Goal: Information Seeking & Learning: Check status

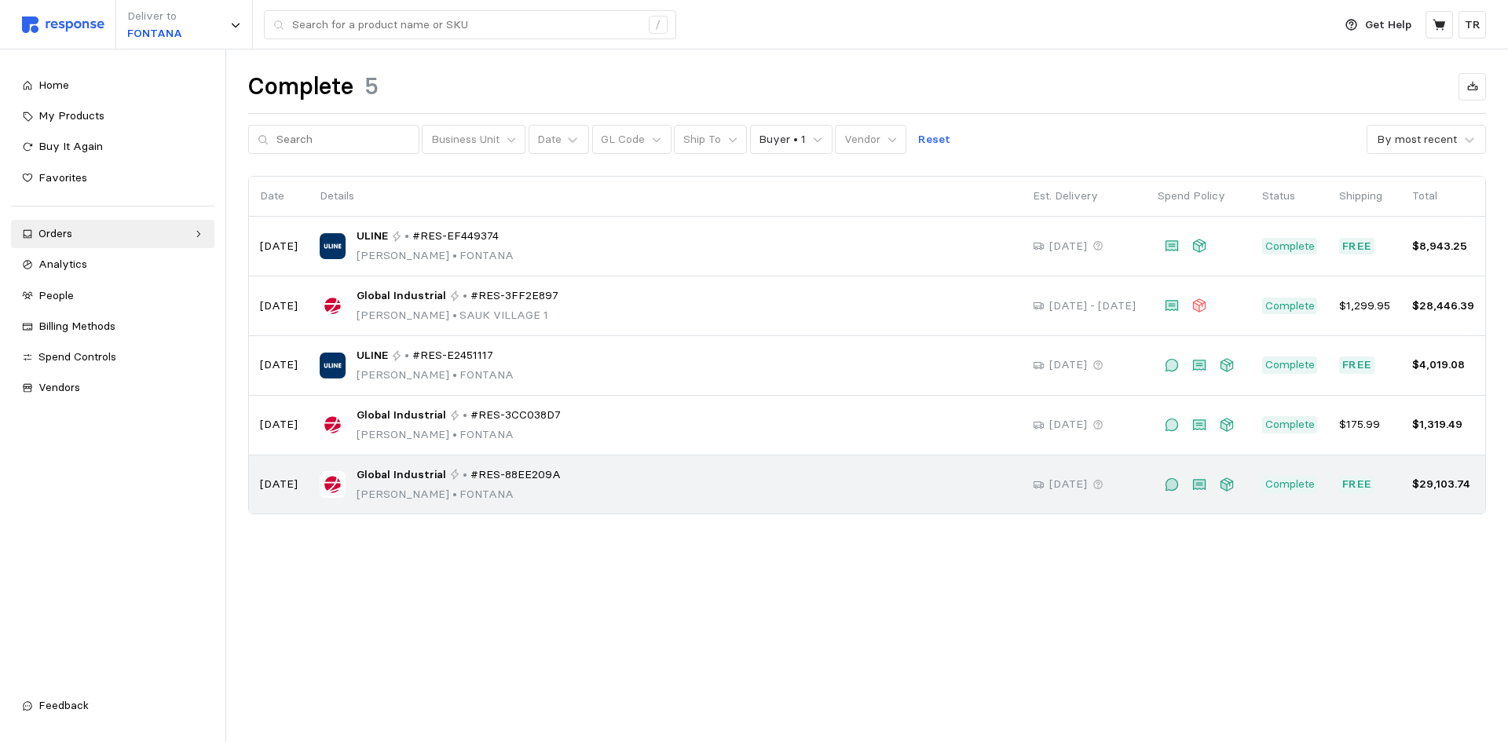
click at [471, 479] on span "#RES-88EE209A" at bounding box center [516, 475] width 90 height 17
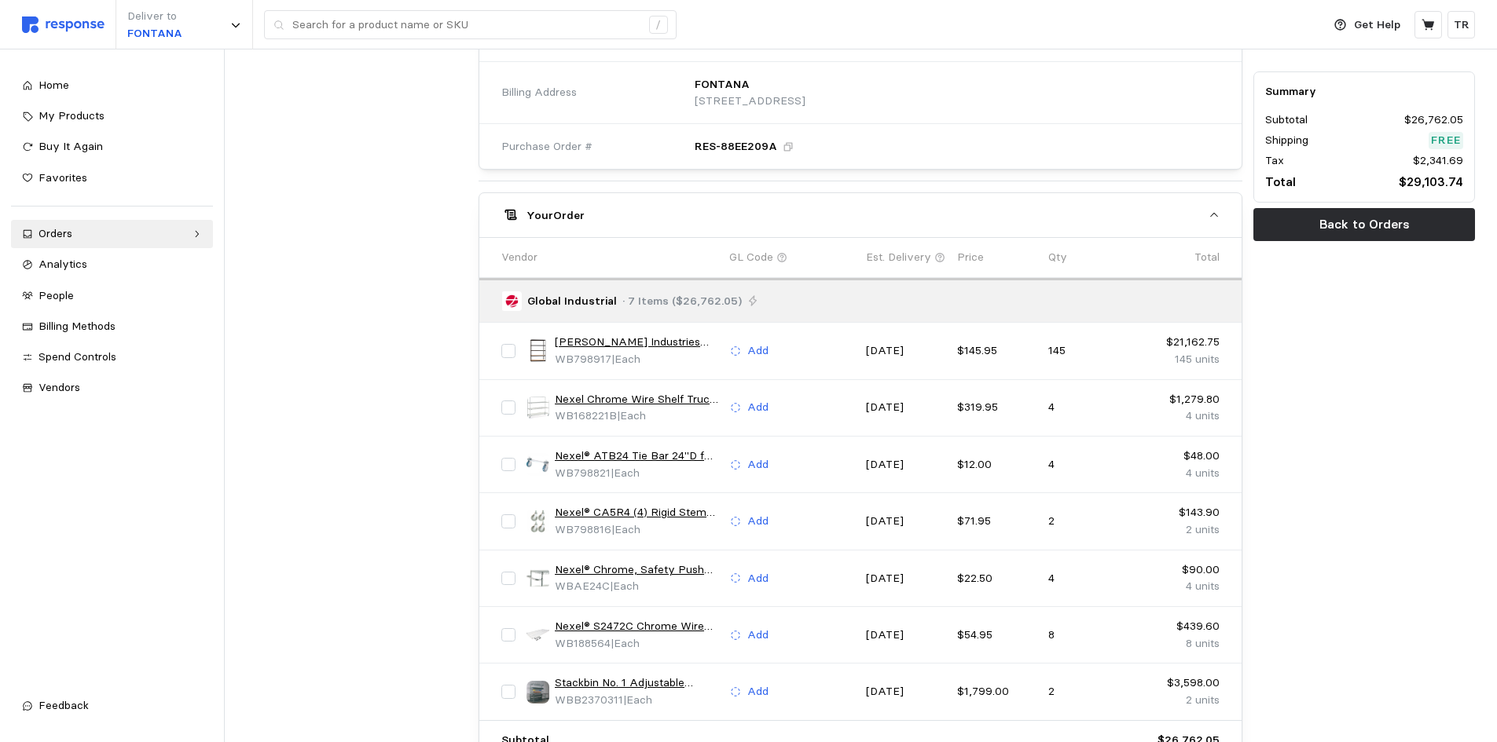
scroll to position [786, 0]
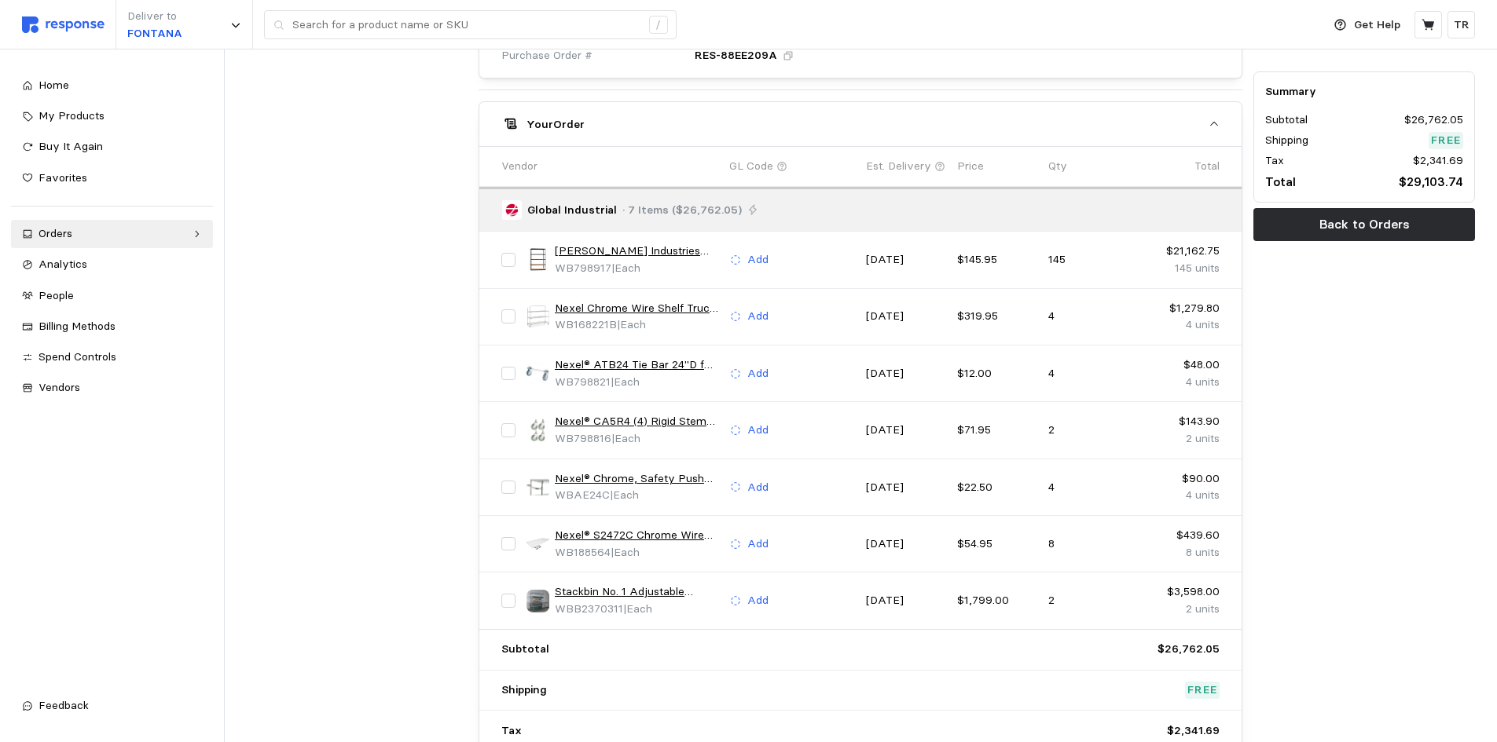
click at [636, 306] on link "Nexel Chrome Wire Shelf Truck w/Brakes, 1200 lb. Capacity, 72"L x 24"W x 69"H" at bounding box center [636, 308] width 163 height 17
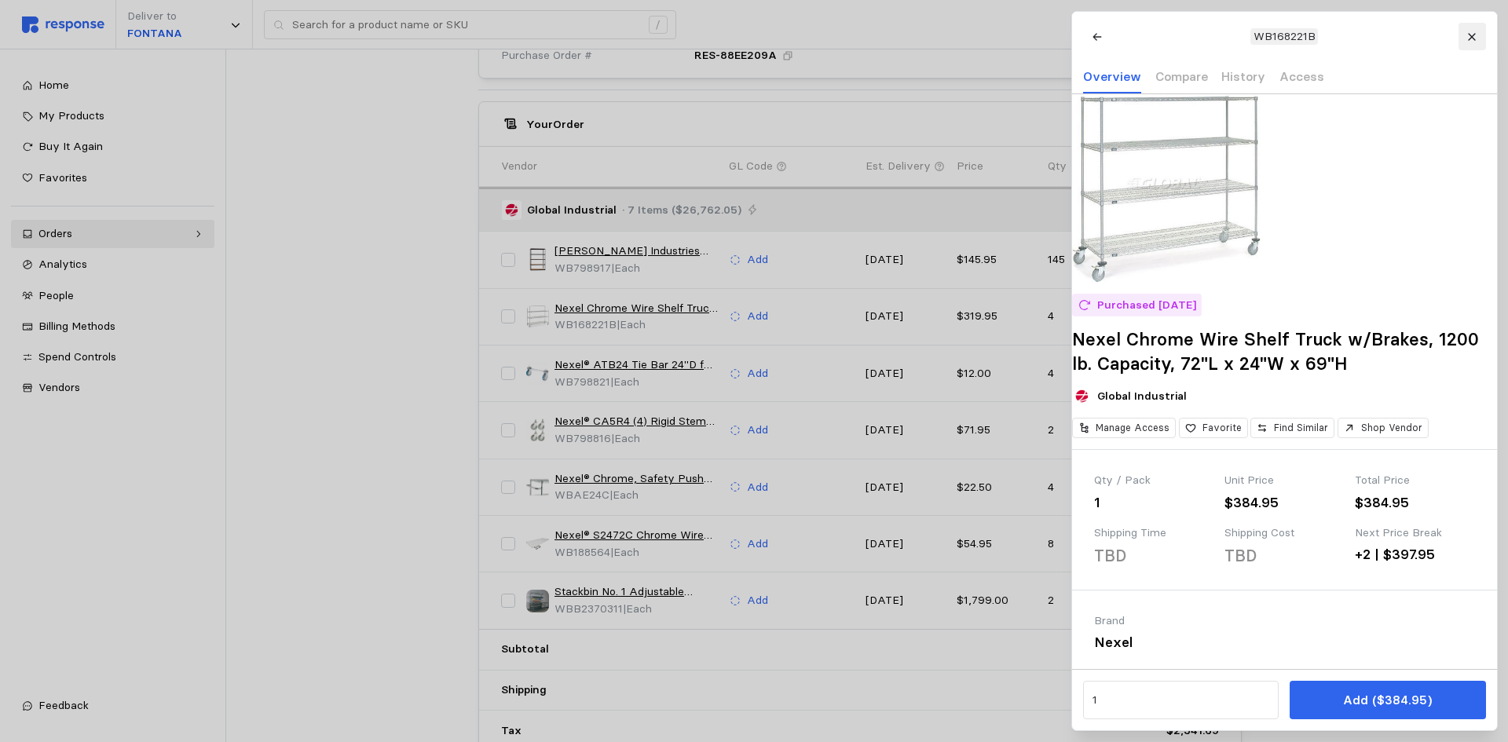
click at [1468, 38] on icon at bounding box center [1472, 36] width 11 height 11
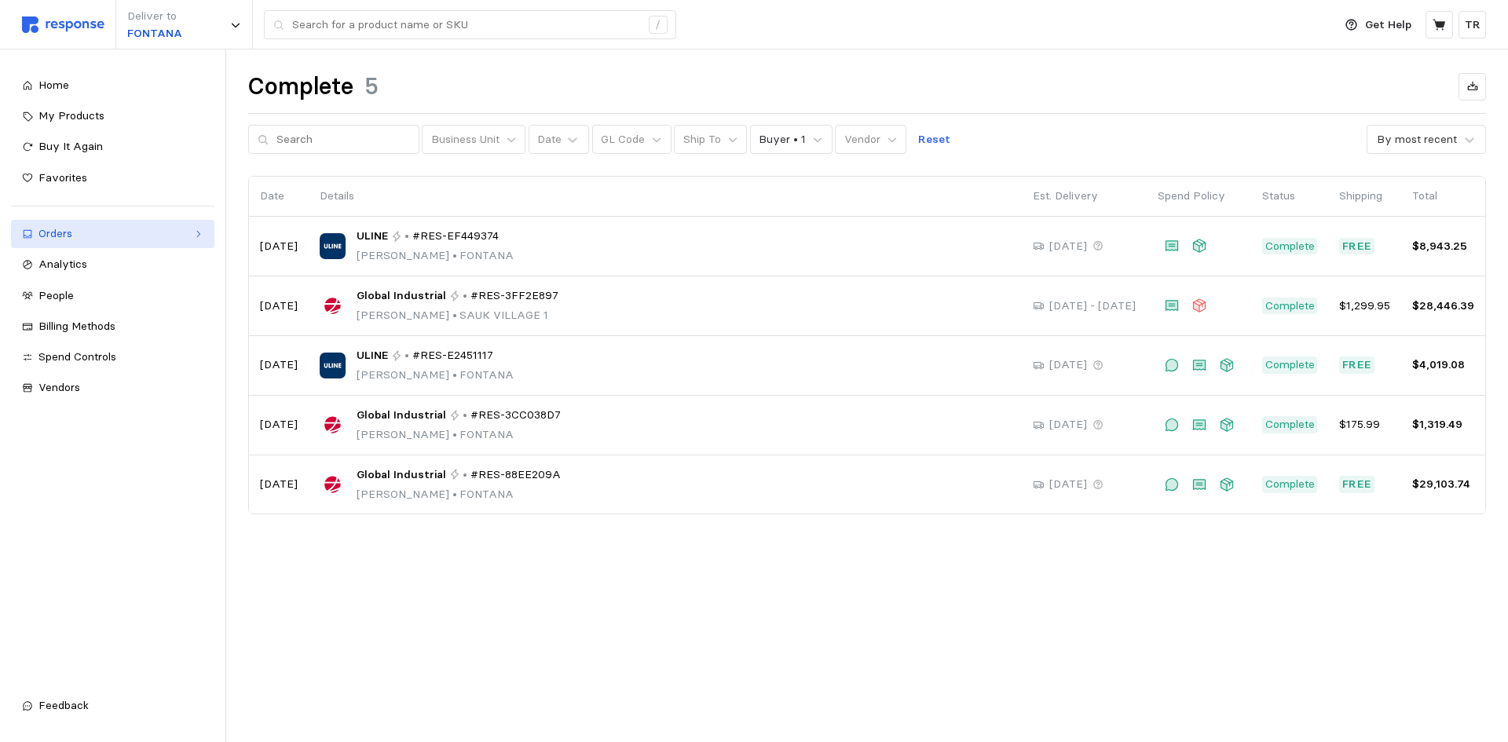
click at [181, 237] on div "Orders" at bounding box center [112, 233] width 148 height 17
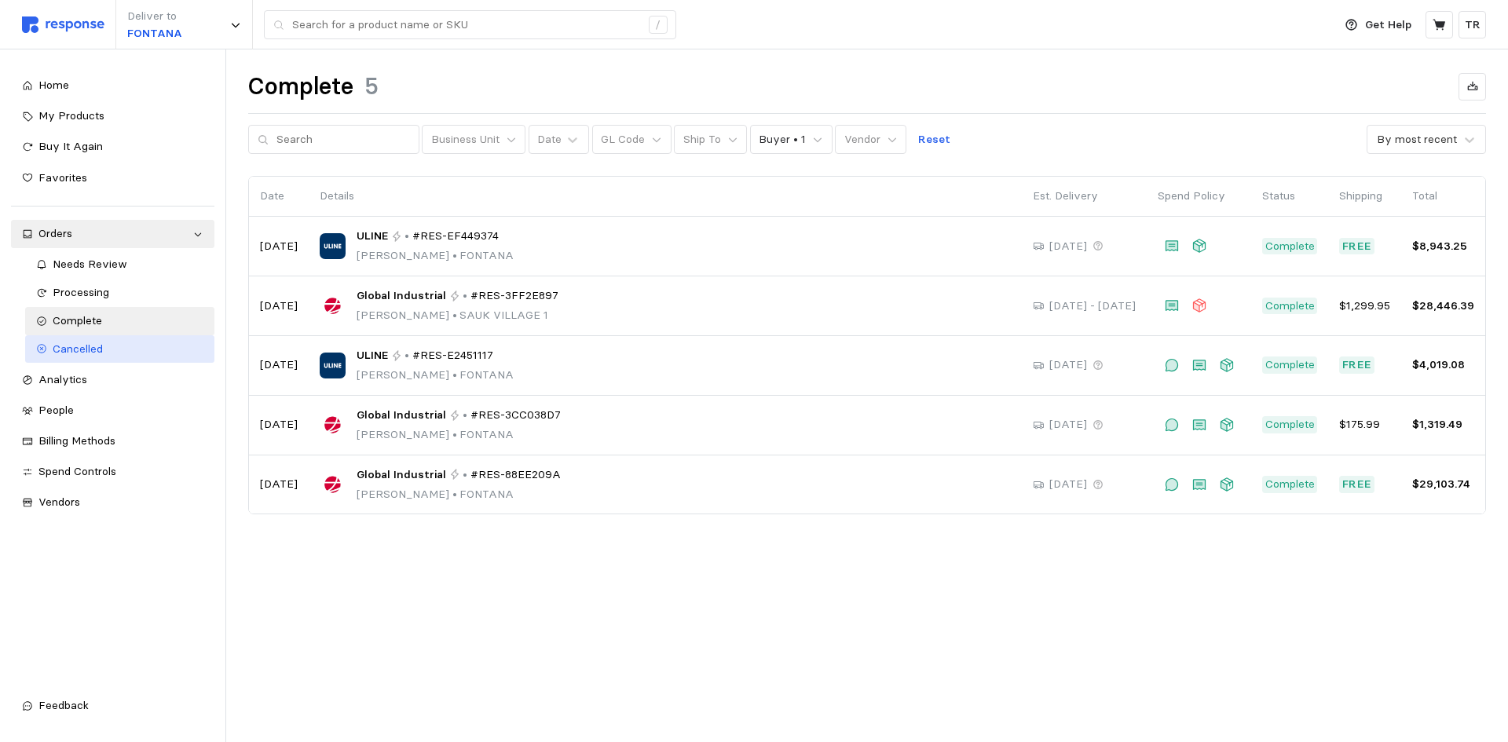
click at [91, 346] on span "Cancelled" at bounding box center [78, 349] width 50 height 14
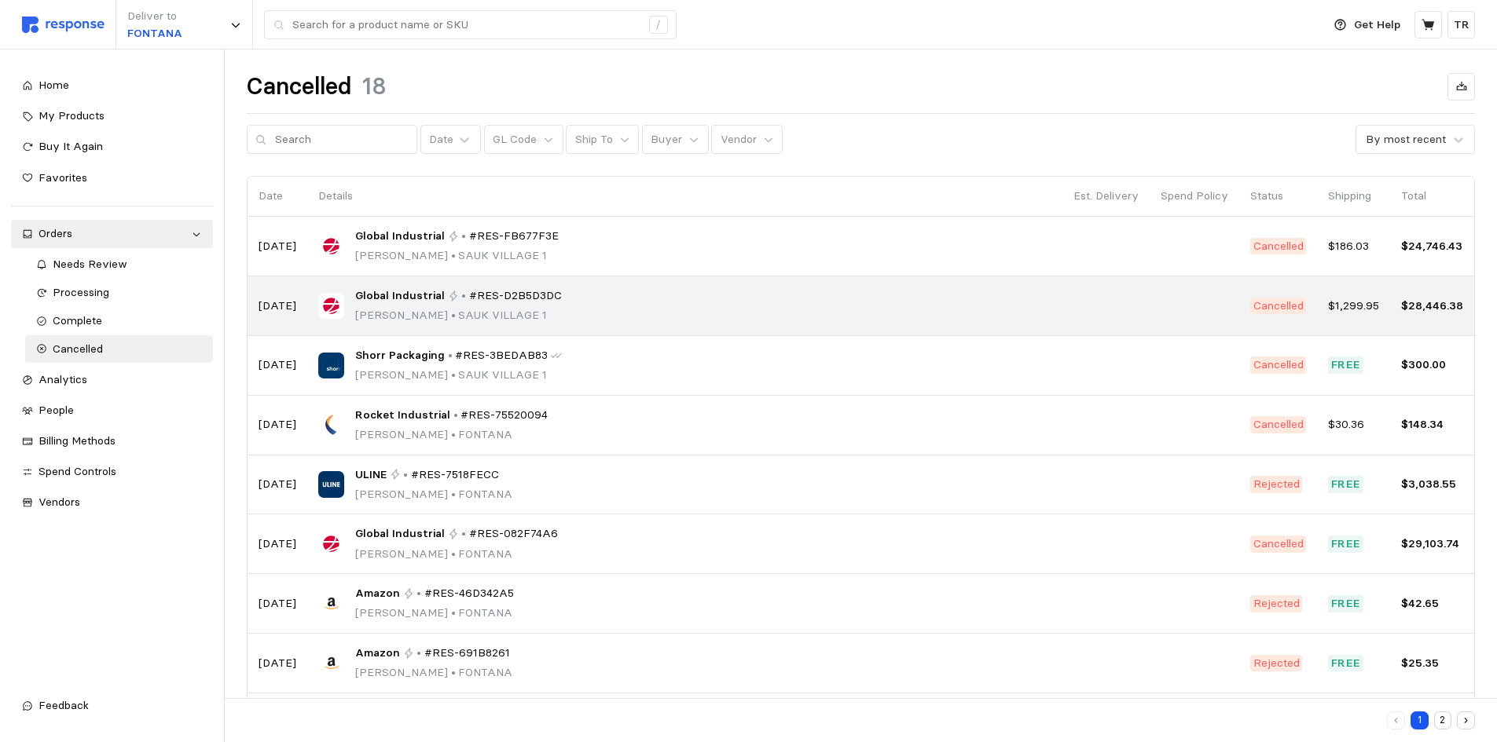
click at [546, 302] on span "#RES-D2B5D3DC" at bounding box center [515, 296] width 93 height 17
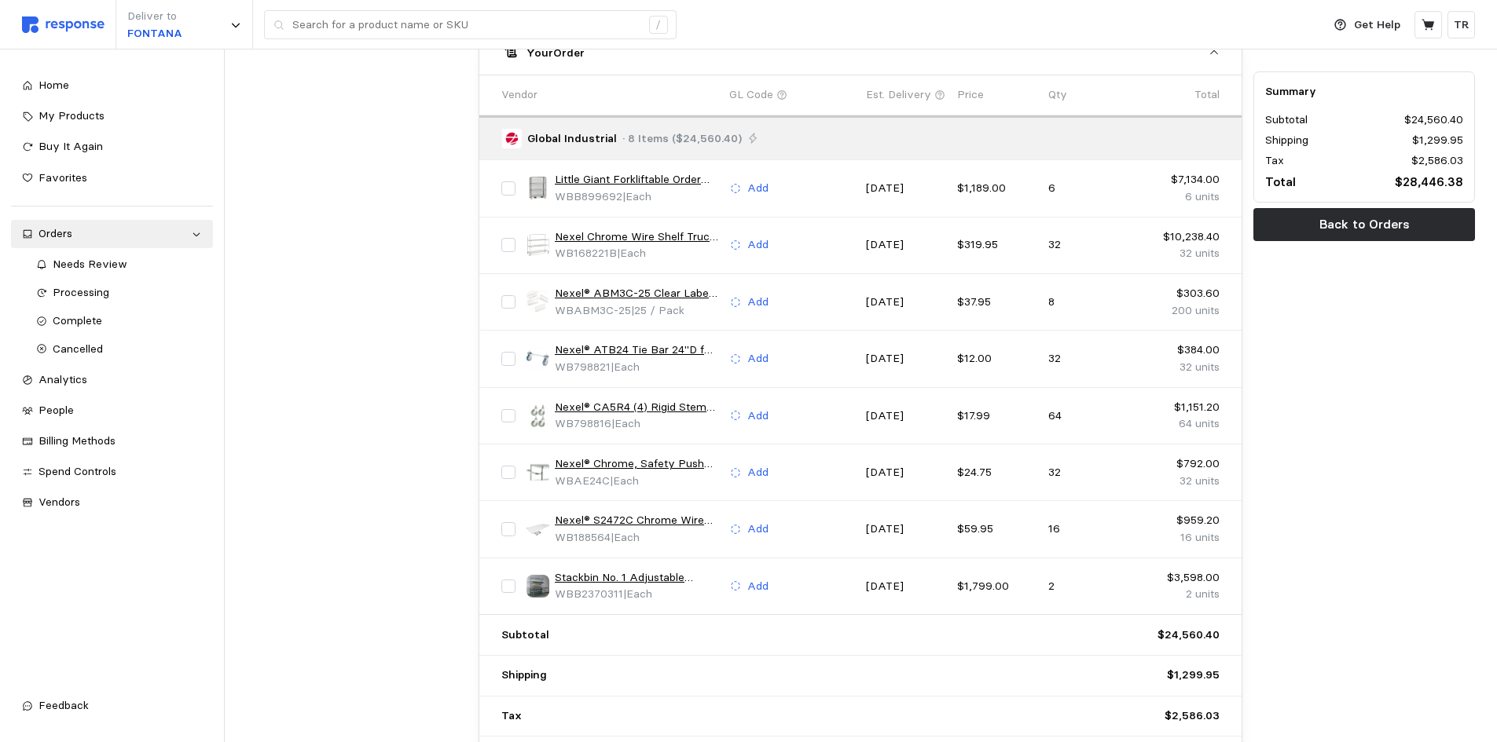
scroll to position [786, 0]
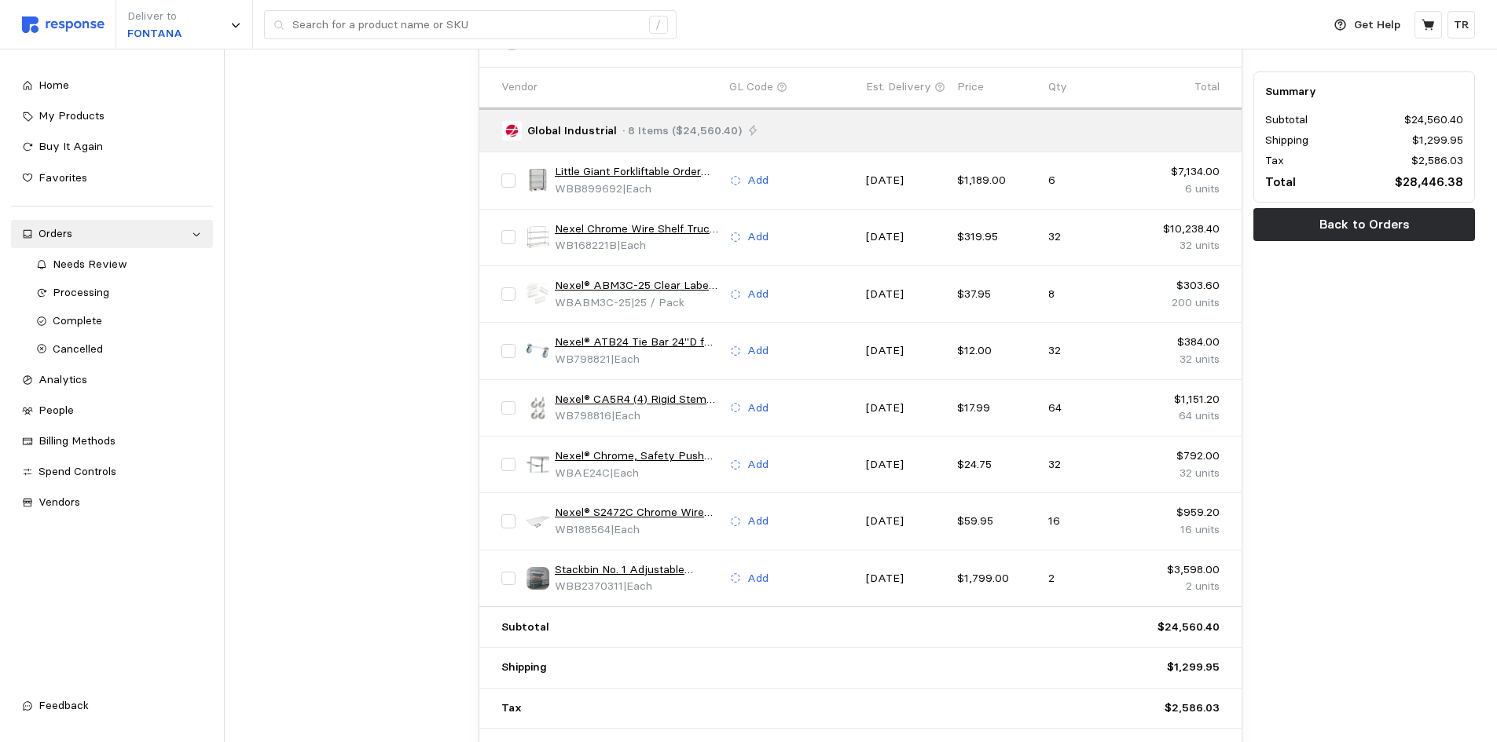
click at [634, 231] on link "Nexel Chrome Wire Shelf Truck w/Brakes, 1200 lb. Capacity, 72"L x 24"W x 69"H" at bounding box center [636, 229] width 163 height 17
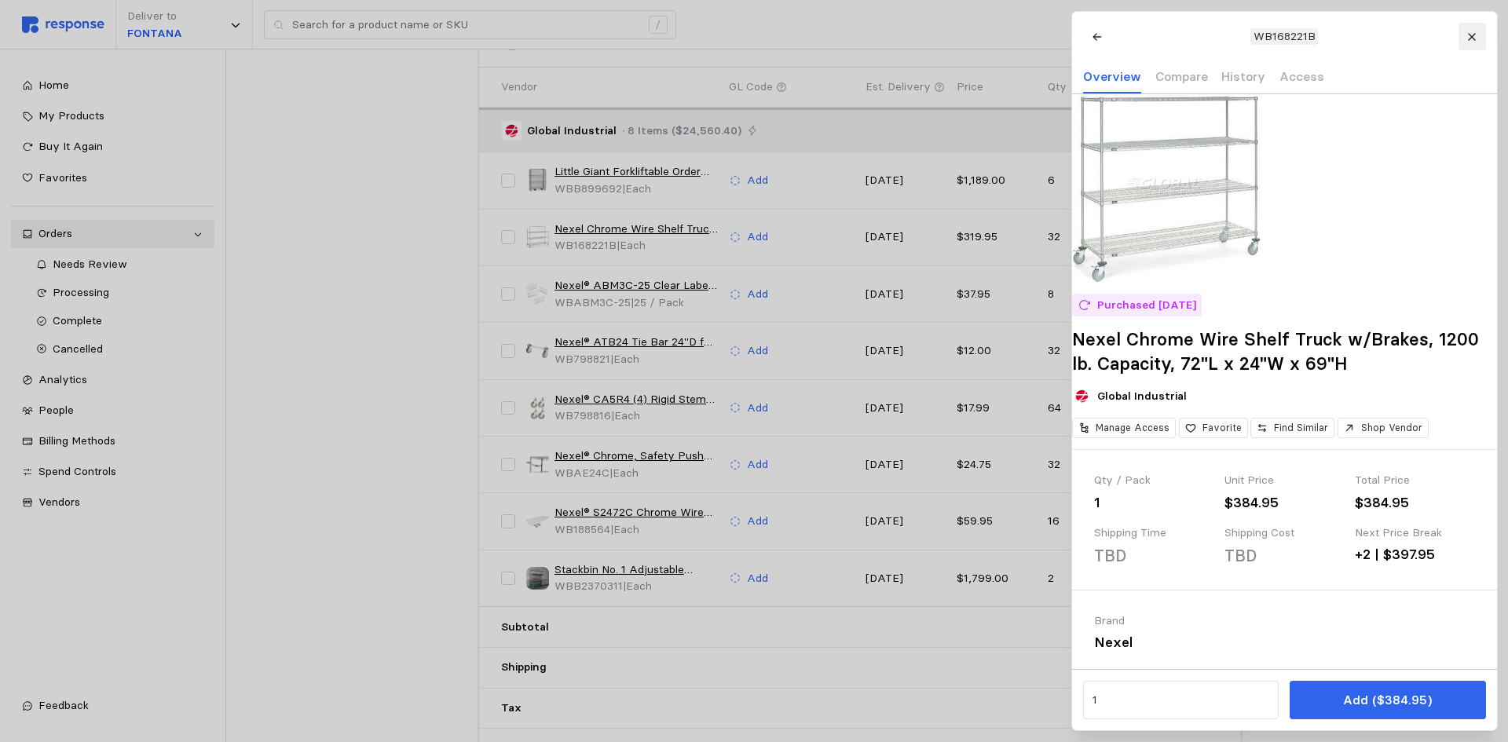
click at [1473, 42] on button at bounding box center [1471, 36] width 27 height 27
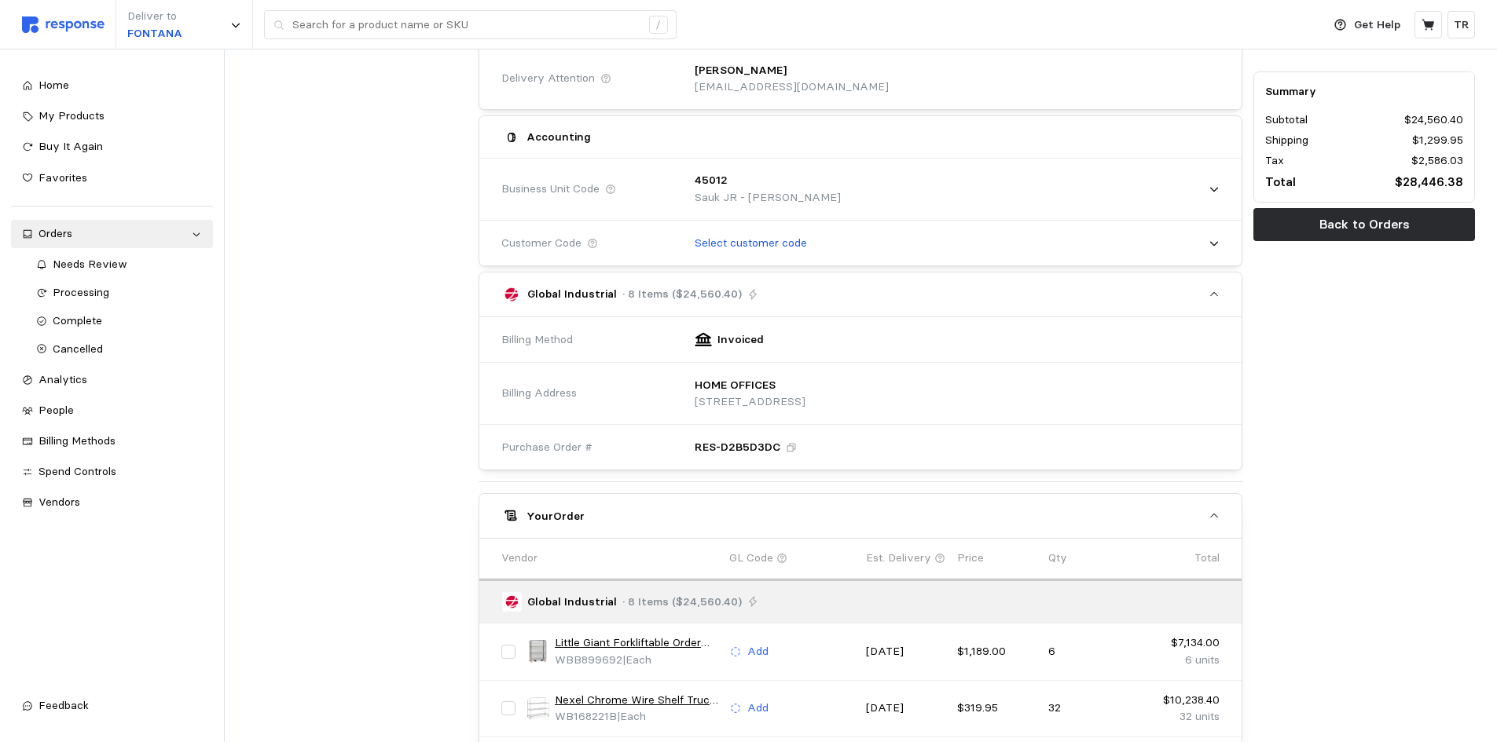
scroll to position [0, 0]
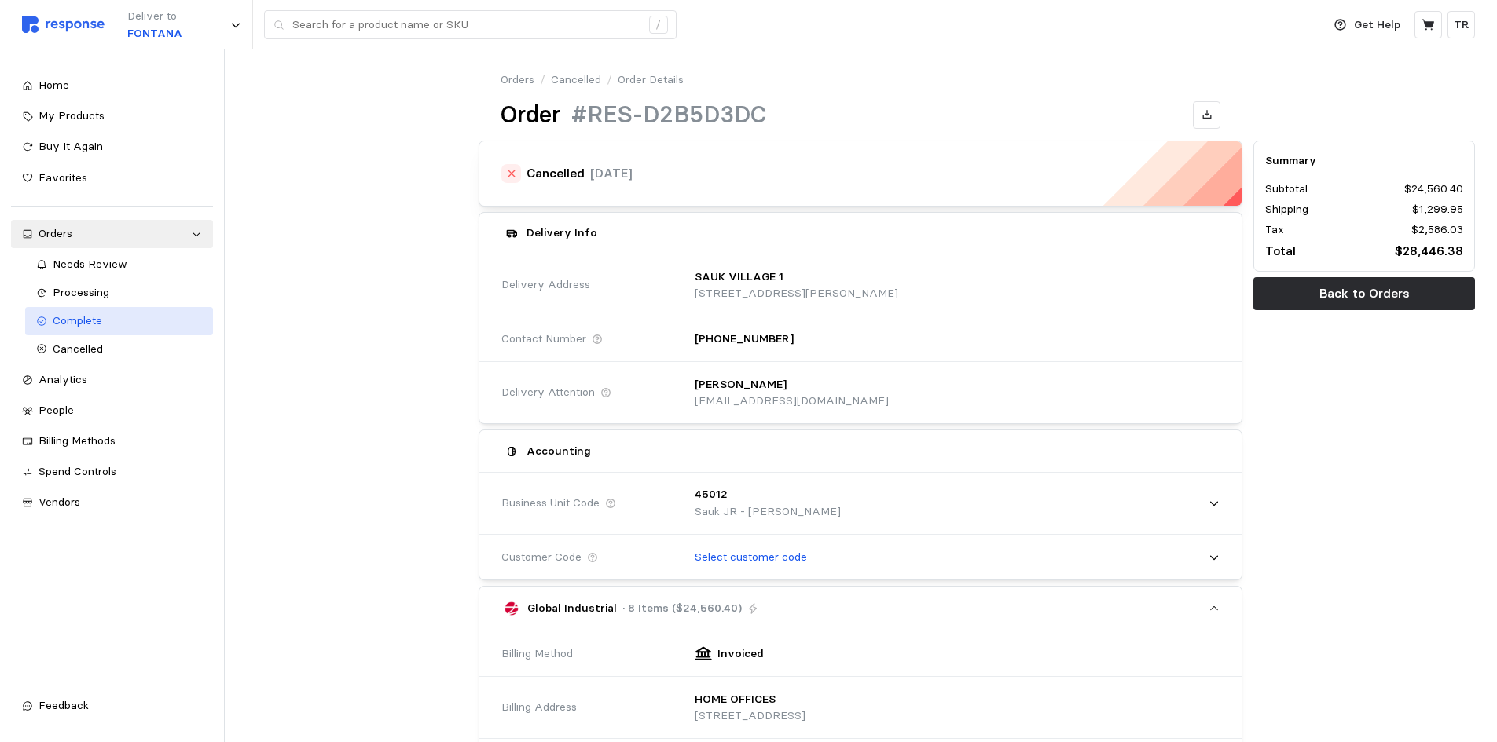
click at [115, 315] on div "Complete" at bounding box center [127, 321] width 149 height 17
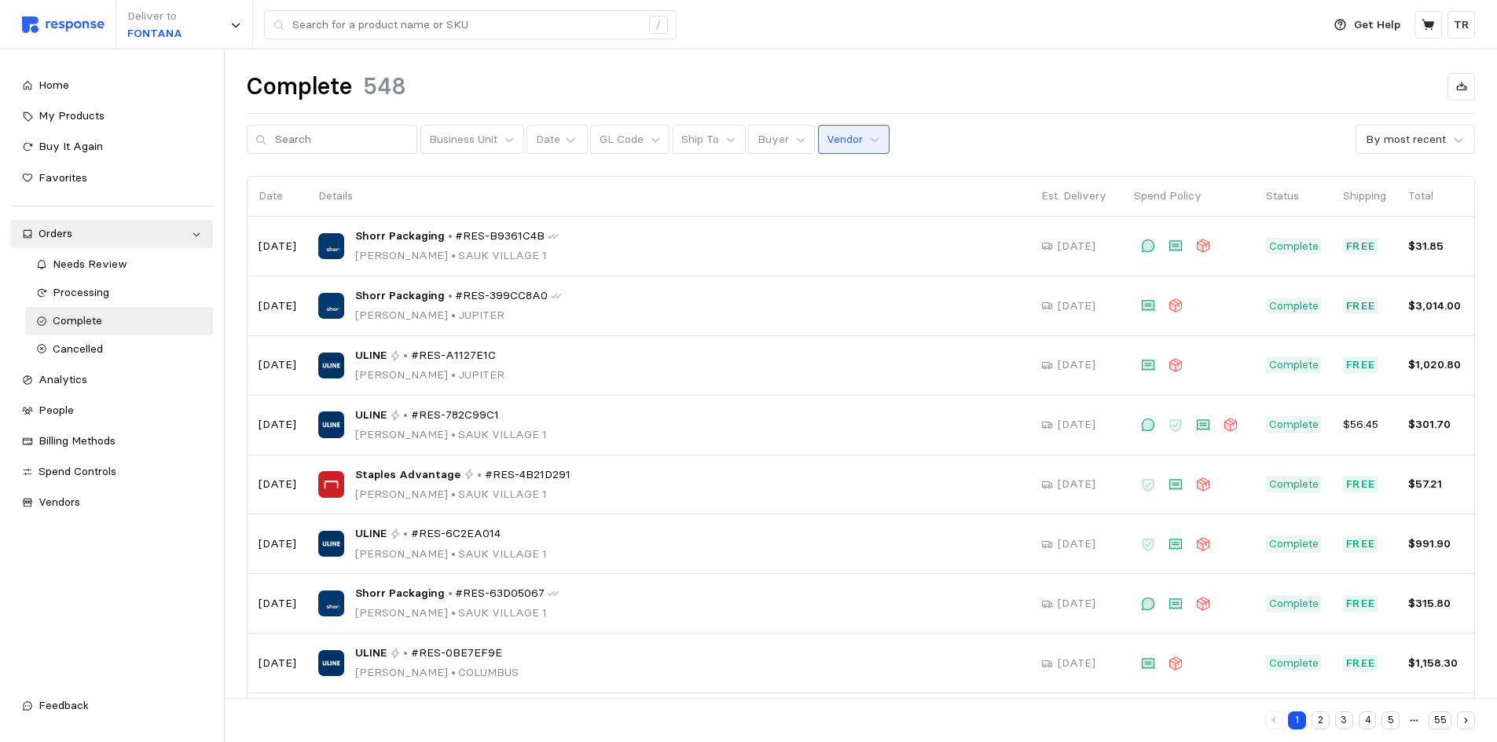
click at [867, 142] on button "Vendor" at bounding box center [853, 140] width 71 height 30
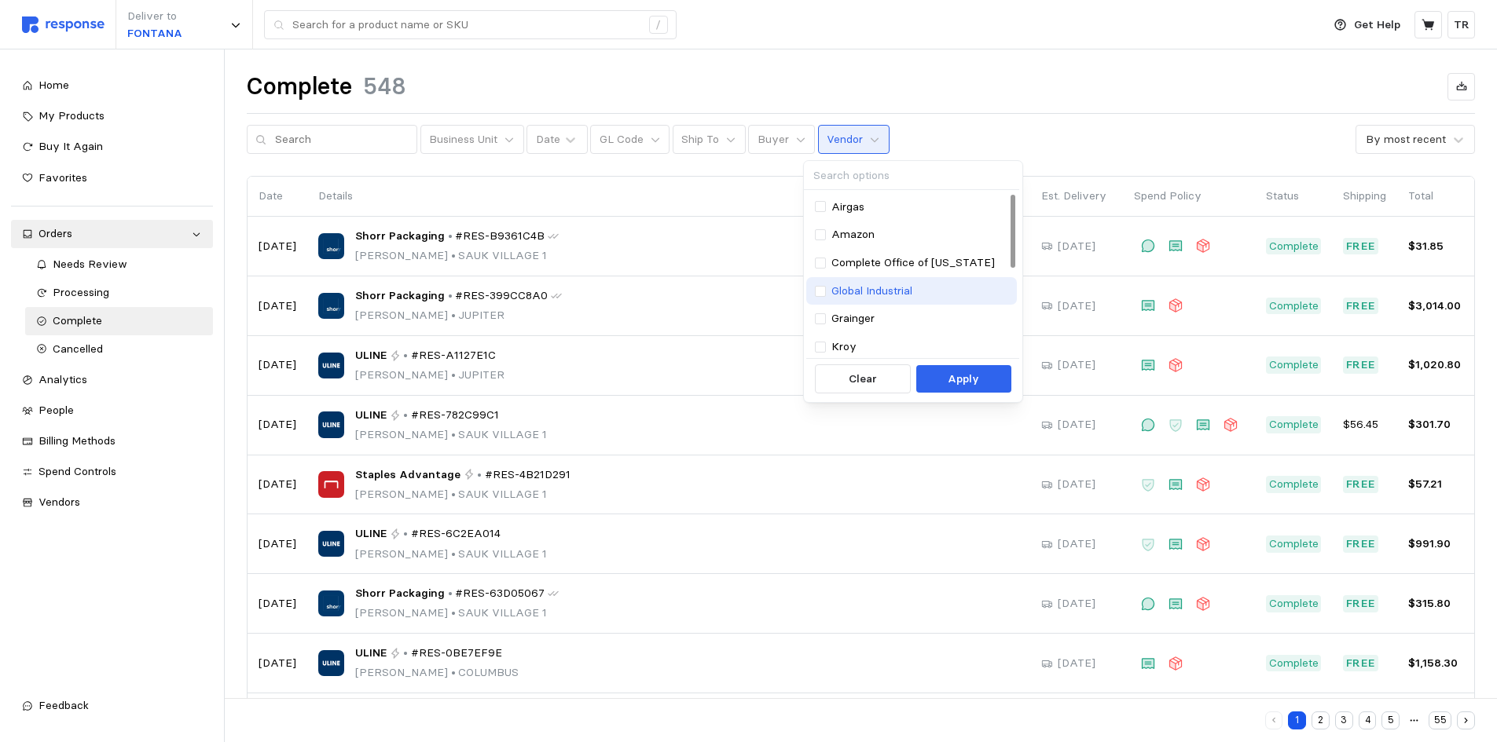
click at [892, 291] on p "Global Industrial" at bounding box center [871, 291] width 81 height 17
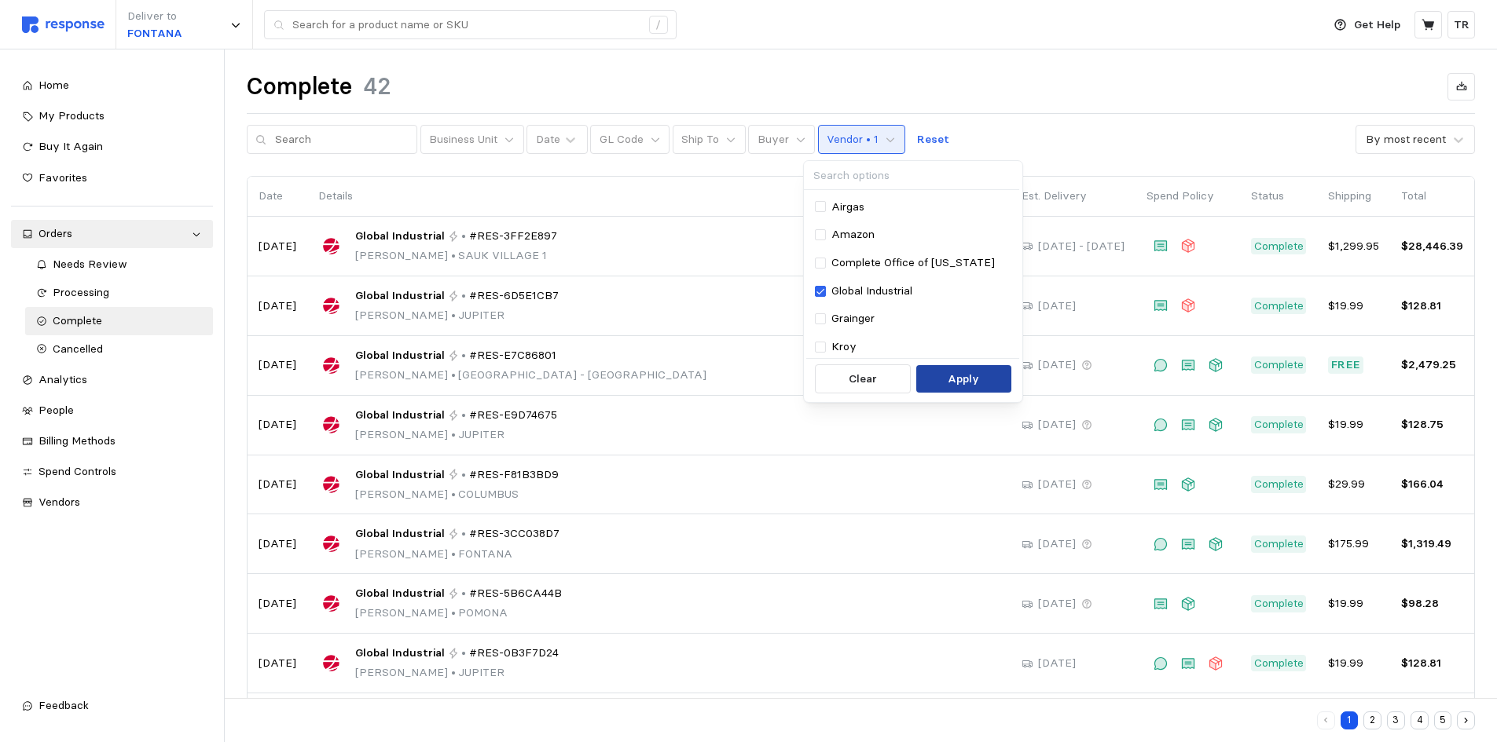
click at [961, 379] on p "Apply" at bounding box center [963, 379] width 31 height 17
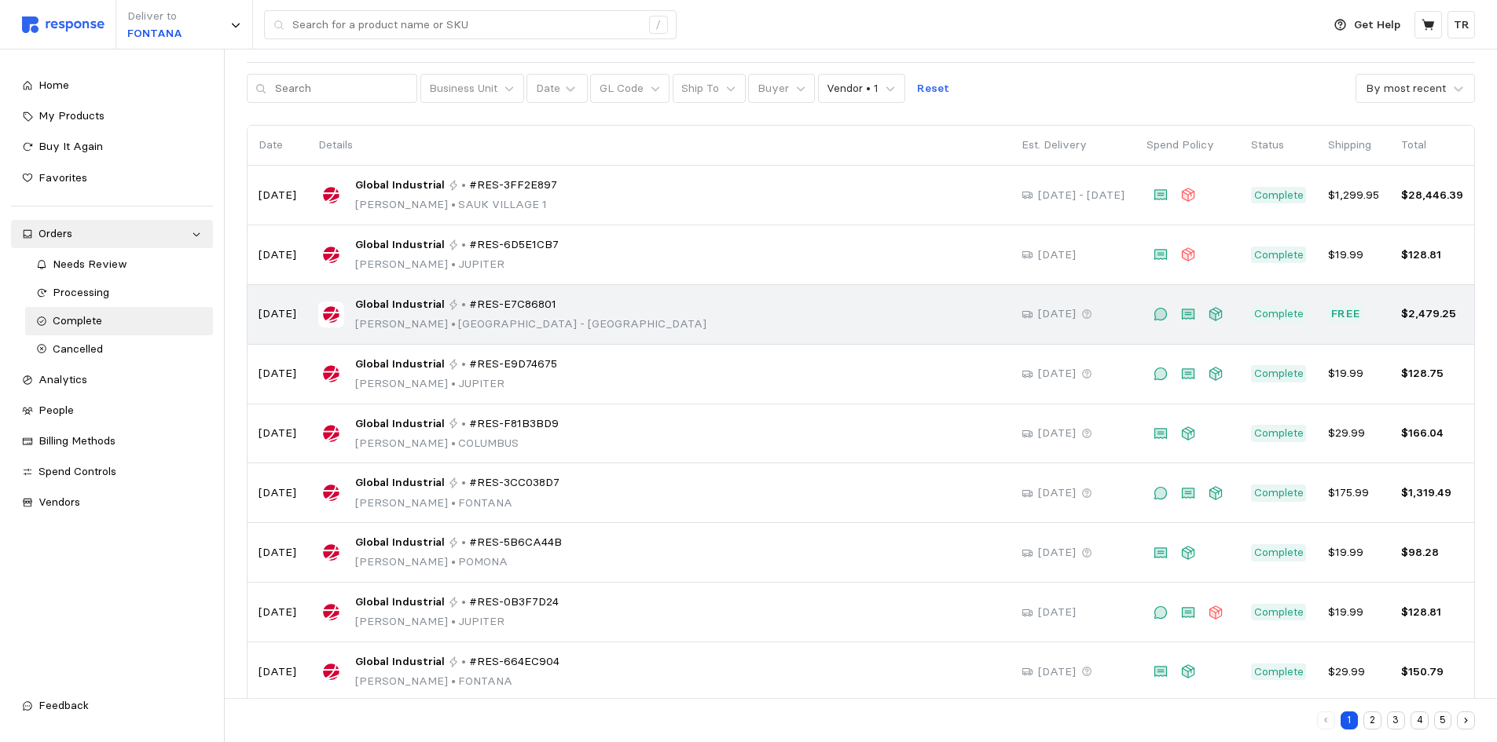
scroll to position [137, 0]
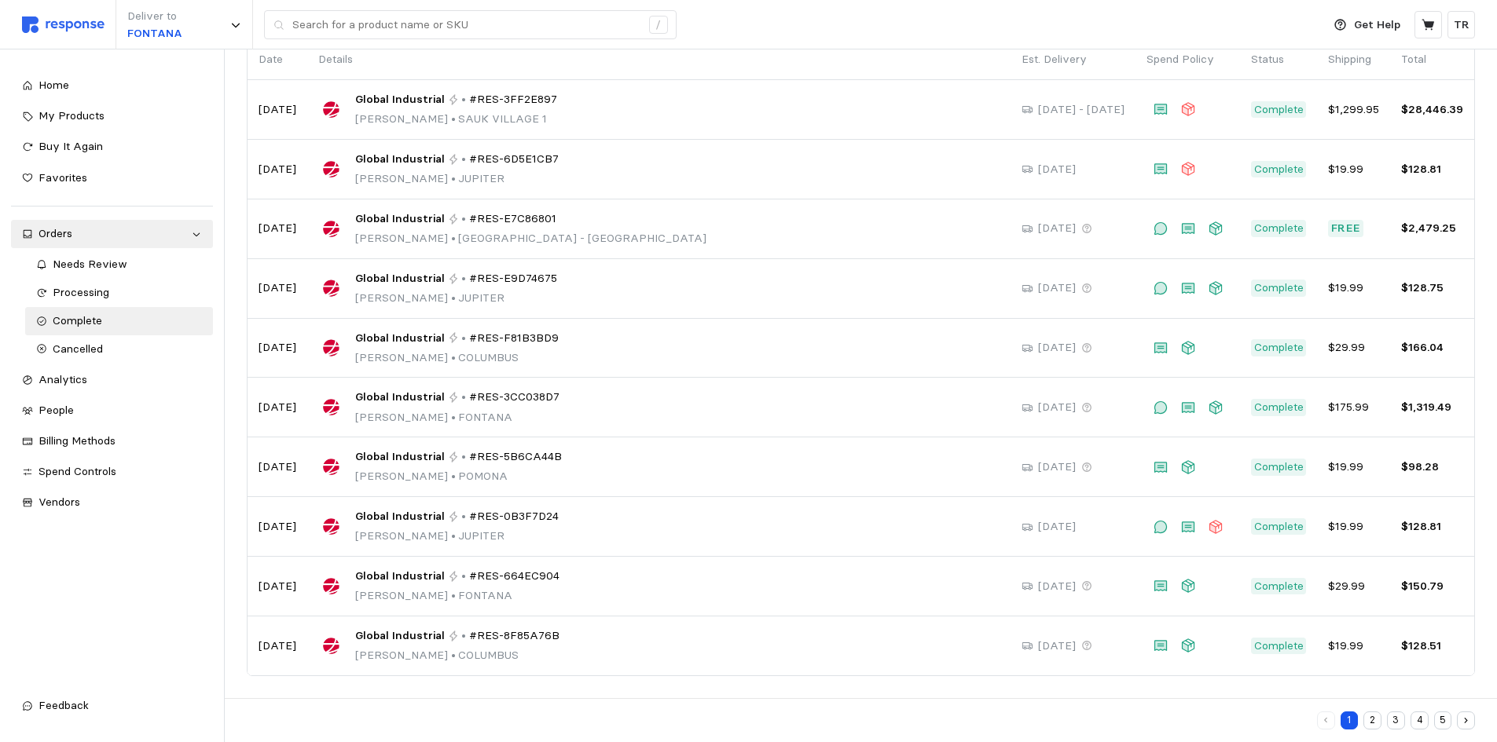
click at [1370, 718] on button "2" at bounding box center [1372, 721] width 18 height 18
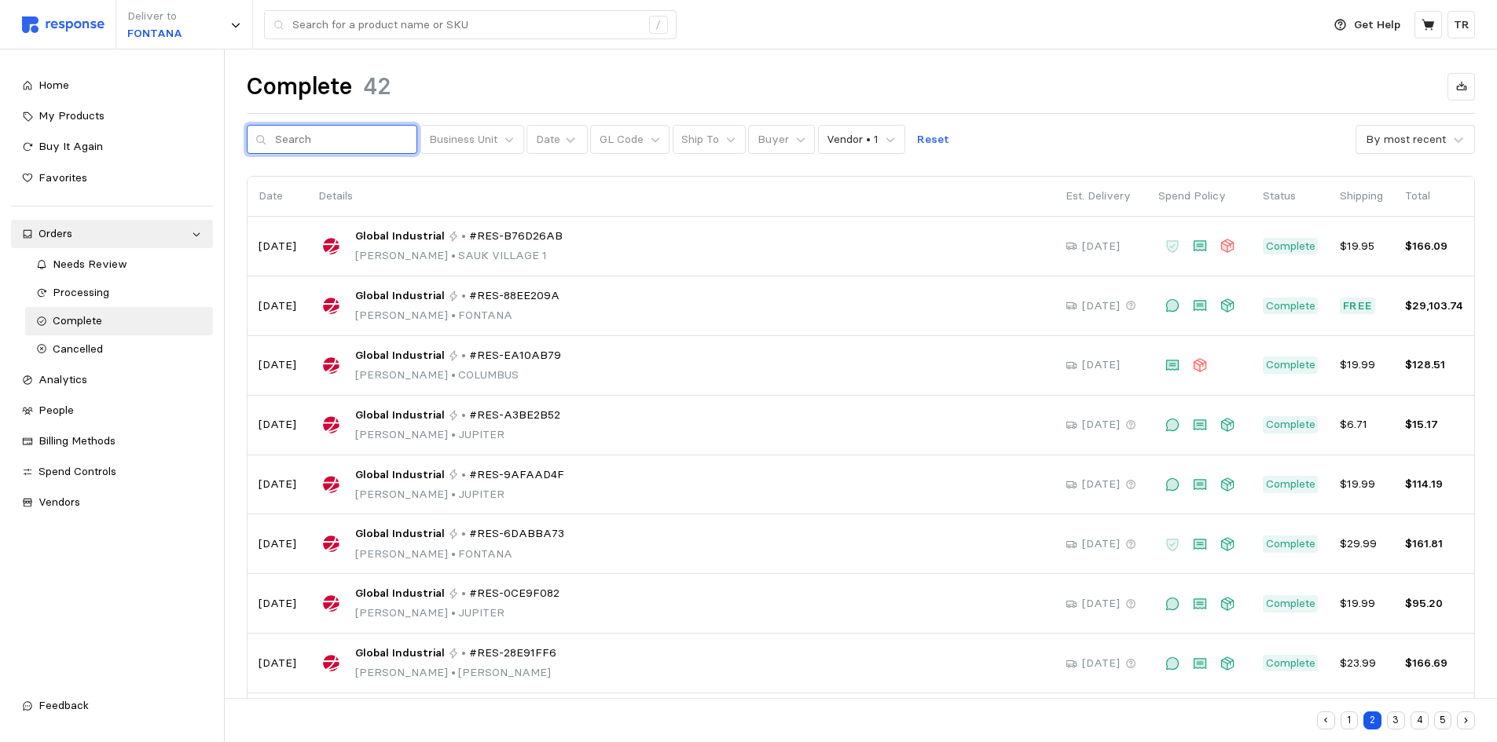
click at [334, 142] on input "text" at bounding box center [342, 140] width 134 height 28
type input "RES-E7F3F7FB"
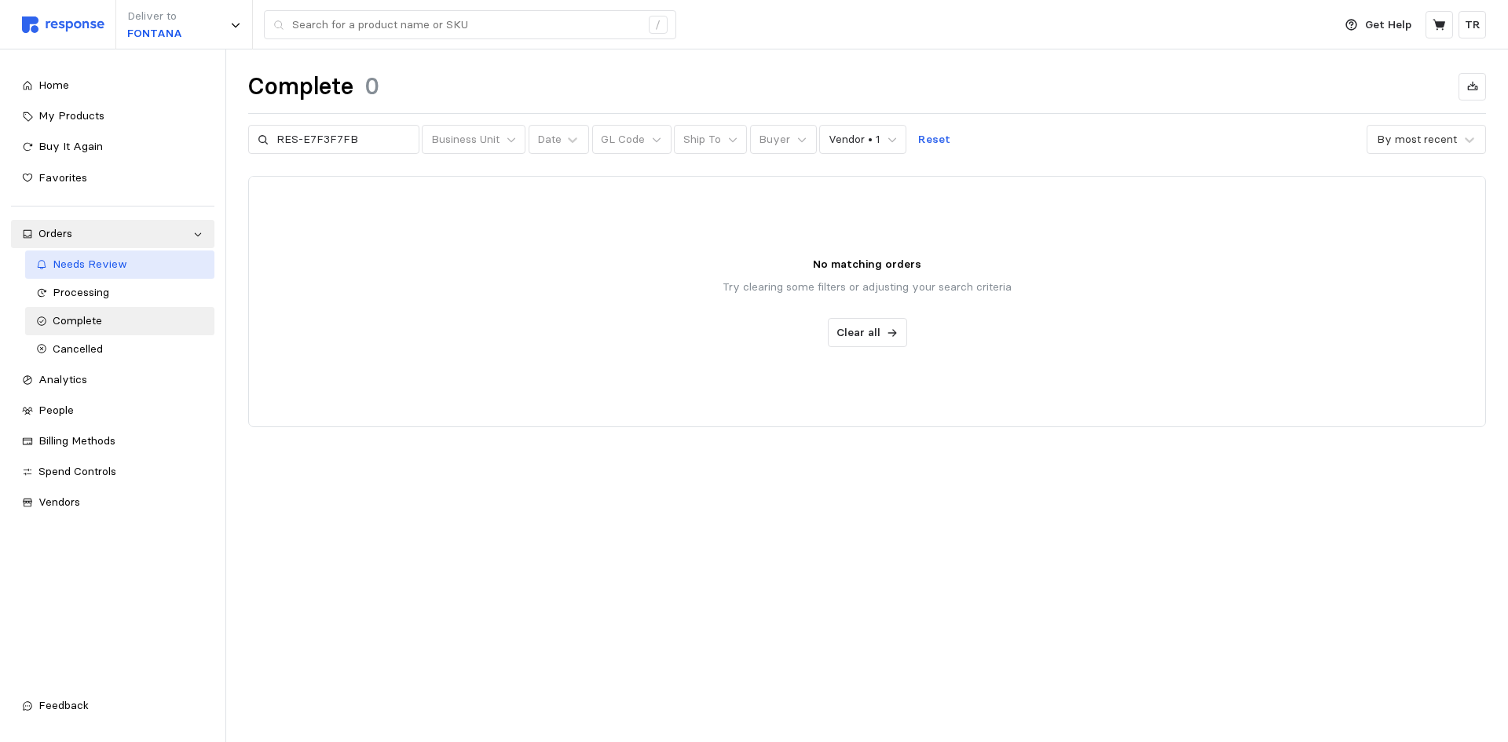
click at [100, 258] on span "Needs Review" at bounding box center [90, 264] width 75 height 14
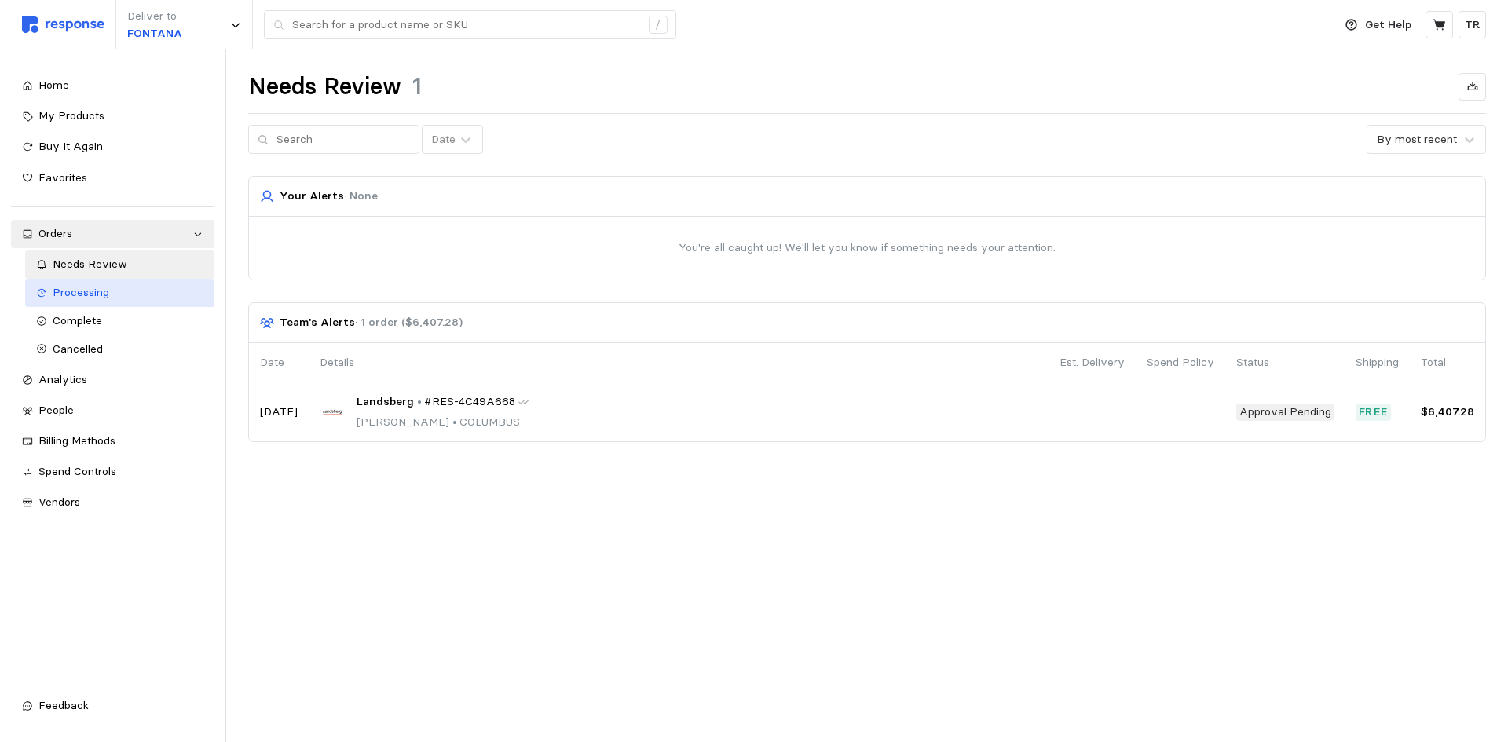
click at [78, 295] on span "Processing" at bounding box center [81, 292] width 57 height 14
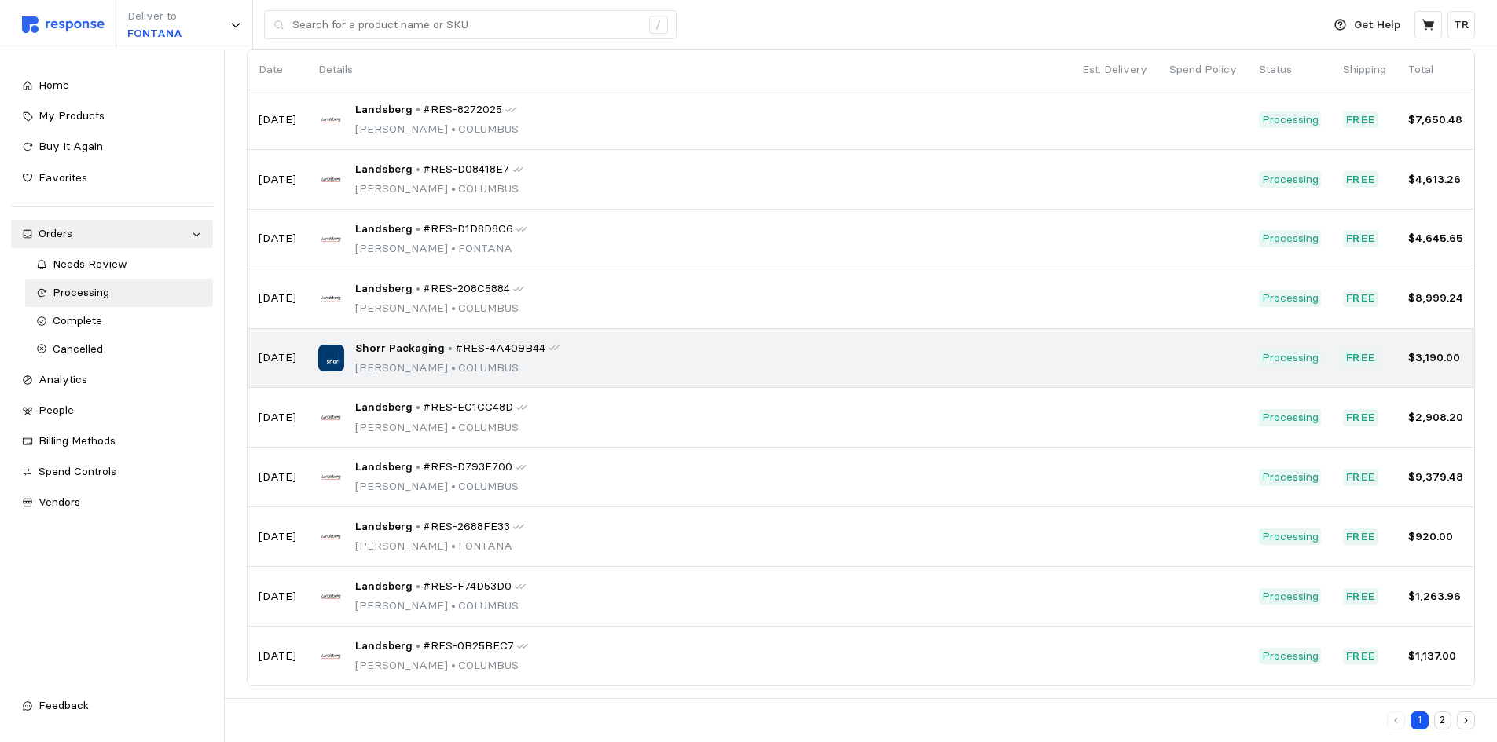
scroll to position [137, 0]
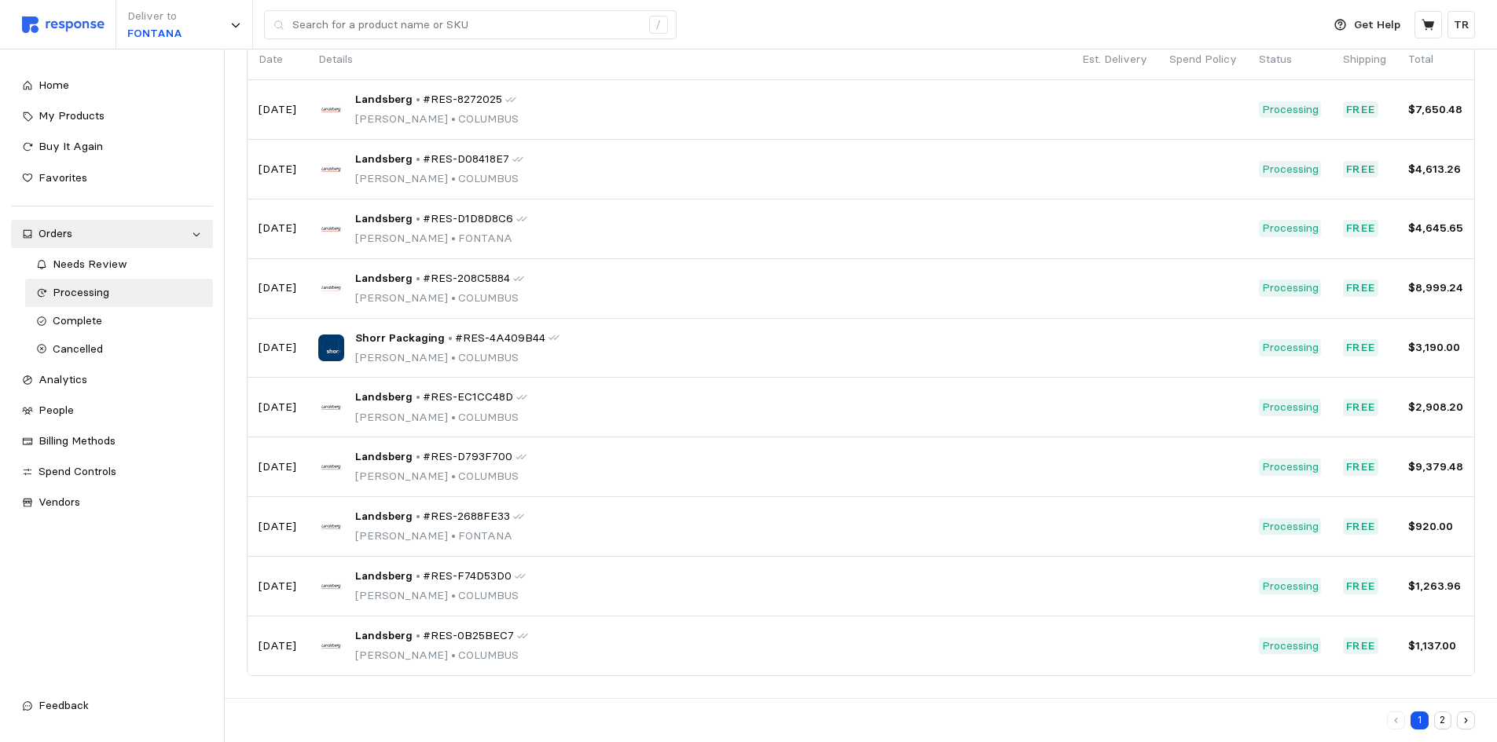
click at [1442, 714] on button "2" at bounding box center [1443, 721] width 18 height 18
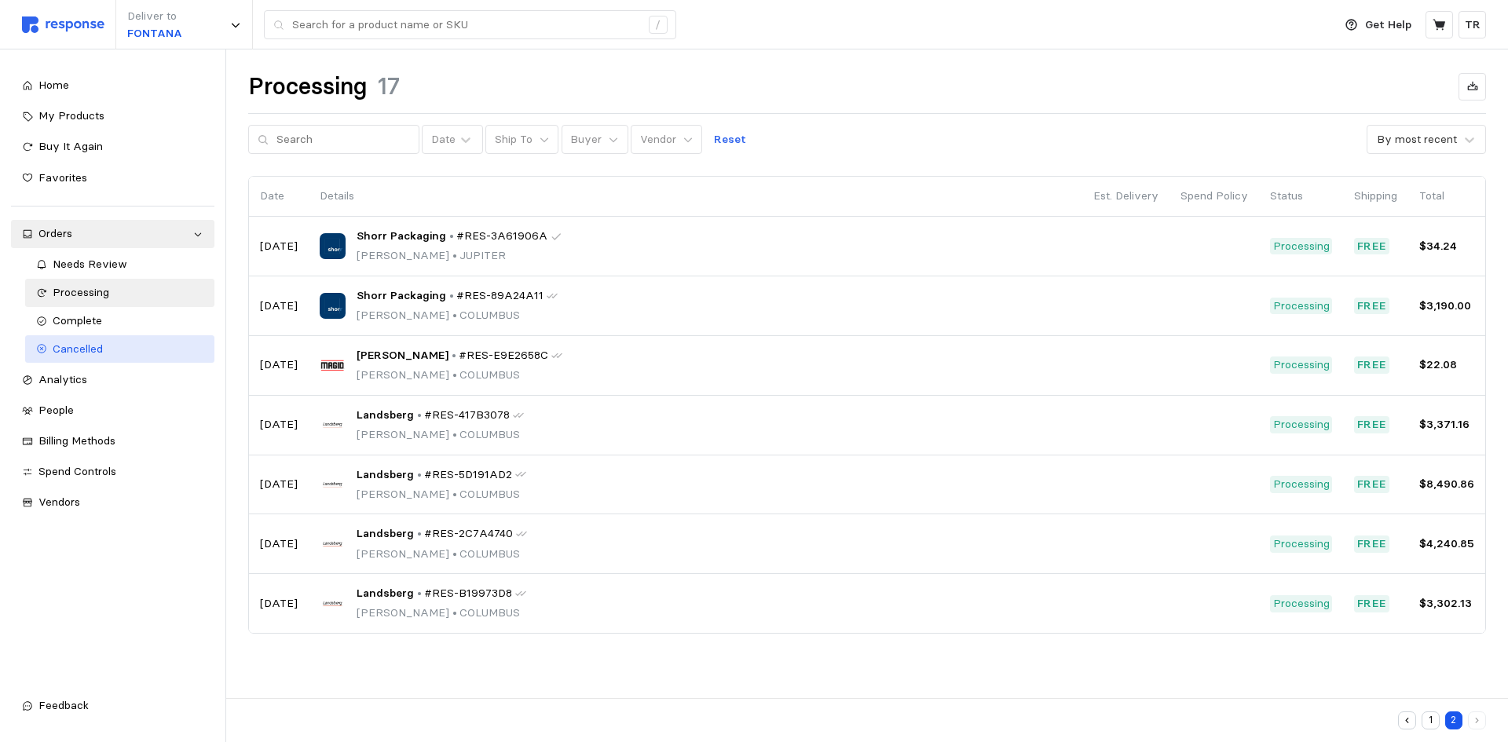
click at [93, 353] on span "Cancelled" at bounding box center [78, 349] width 50 height 14
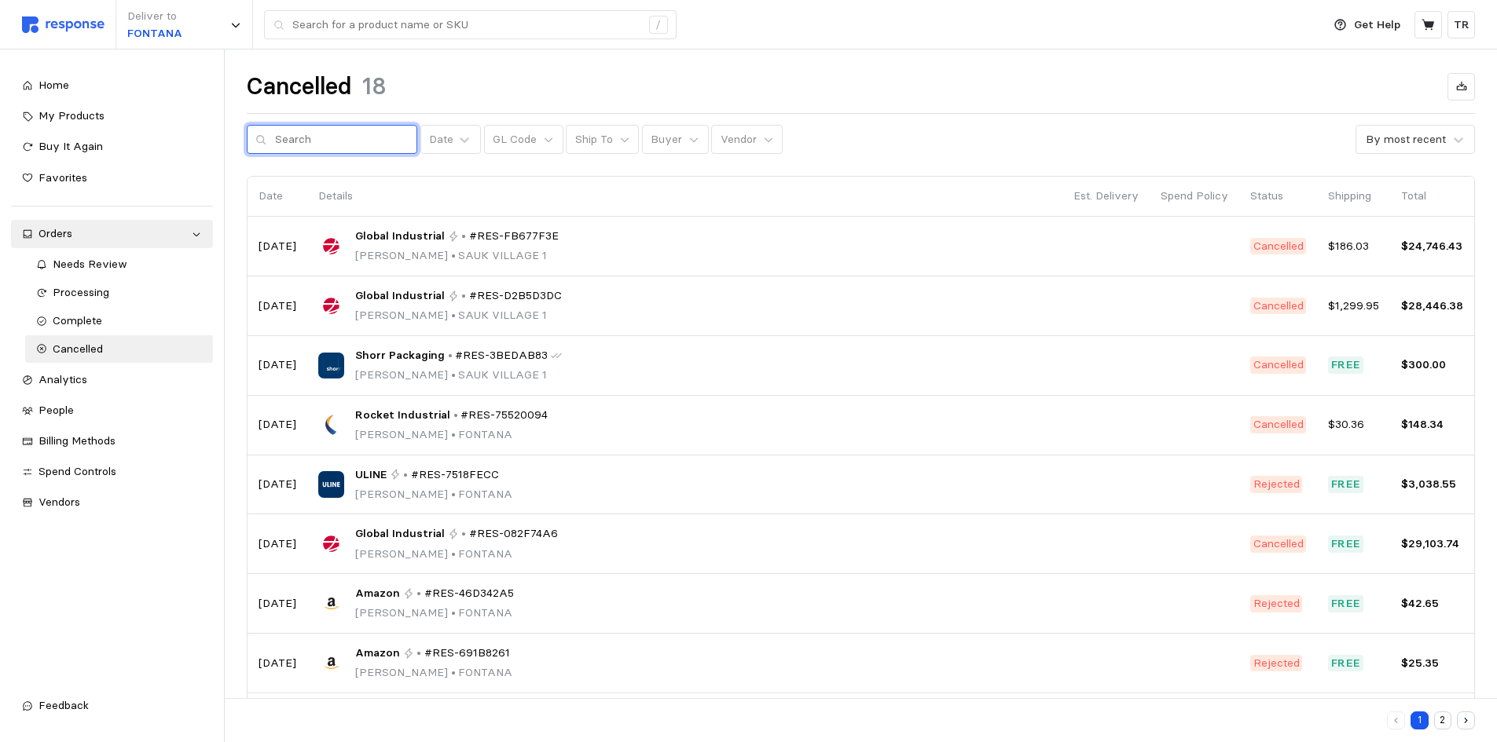
click at [314, 136] on input "text" at bounding box center [342, 140] width 134 height 28
click at [368, 136] on input "RES-E7F3F7FB" at bounding box center [342, 140] width 134 height 28
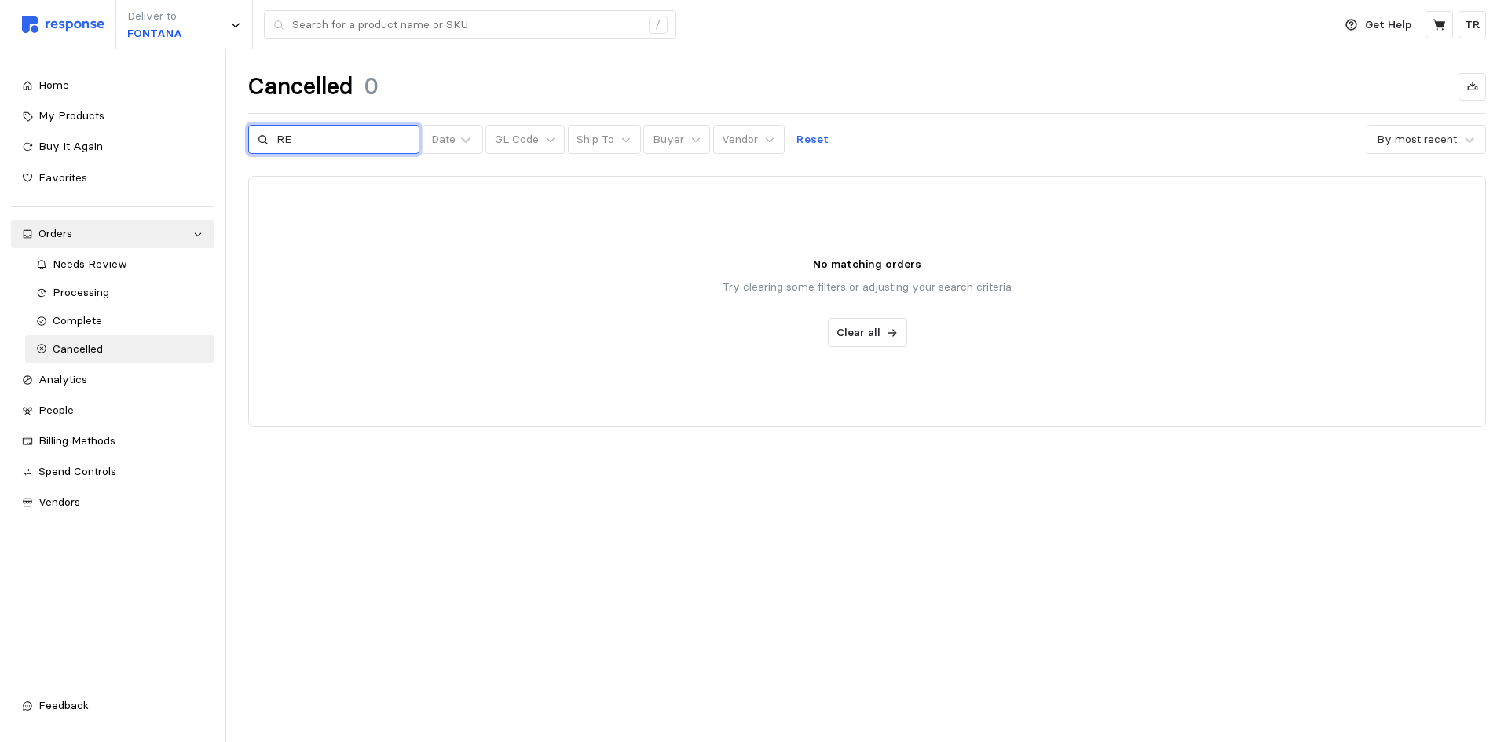
type input "R"
click at [857, 329] on p "Clear all" at bounding box center [859, 332] width 44 height 17
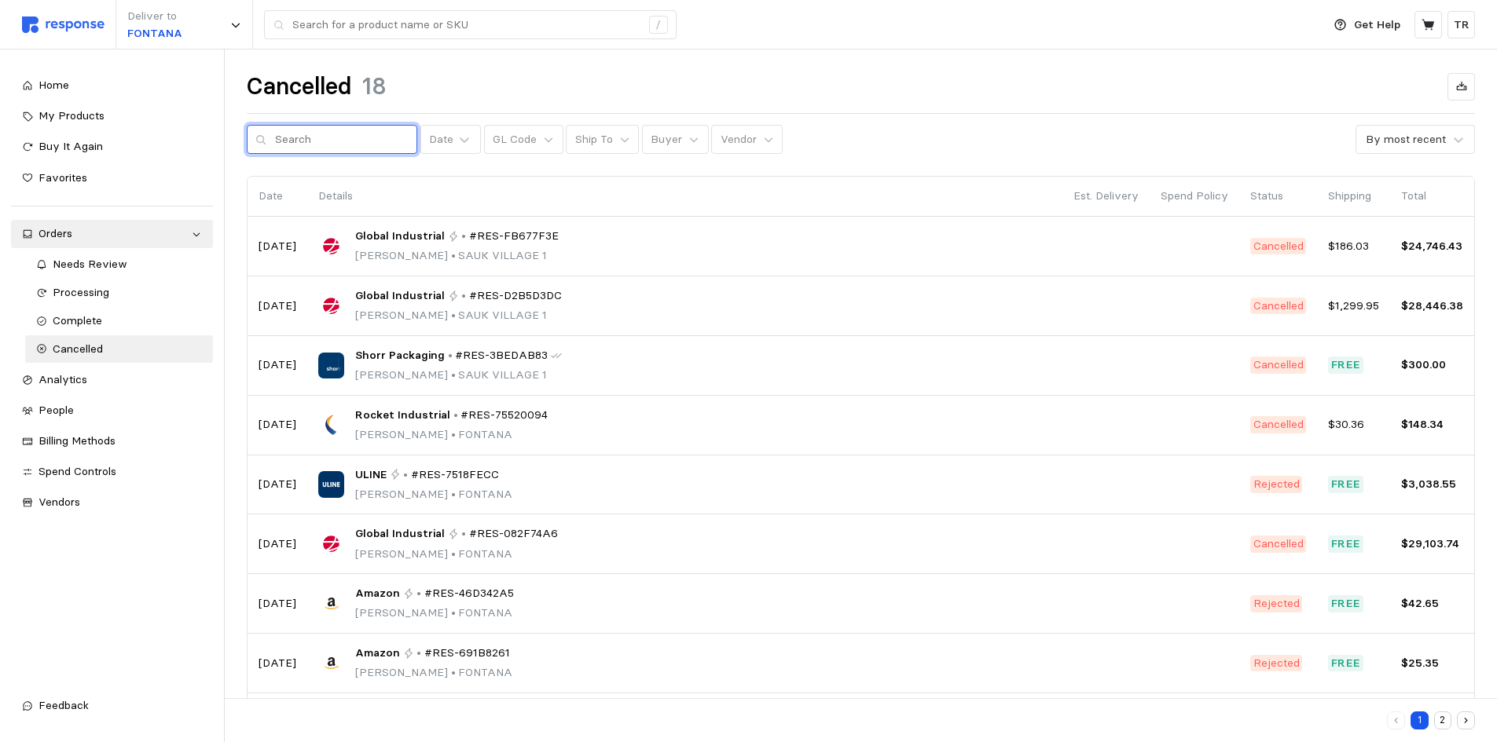
click at [300, 144] on input "text" at bounding box center [342, 140] width 134 height 28
type input "RES-FB677F3E"
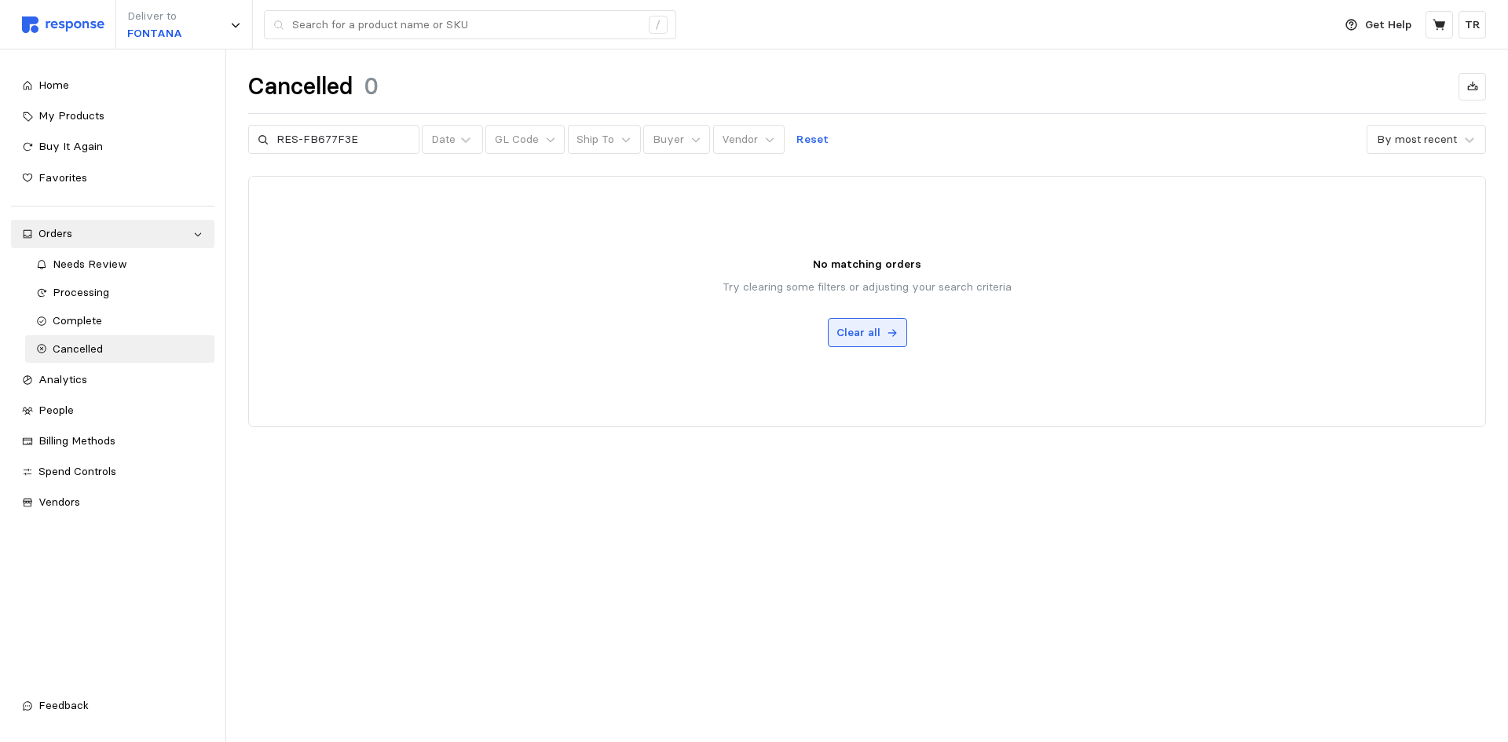
click at [865, 335] on p "Clear all" at bounding box center [859, 332] width 44 height 17
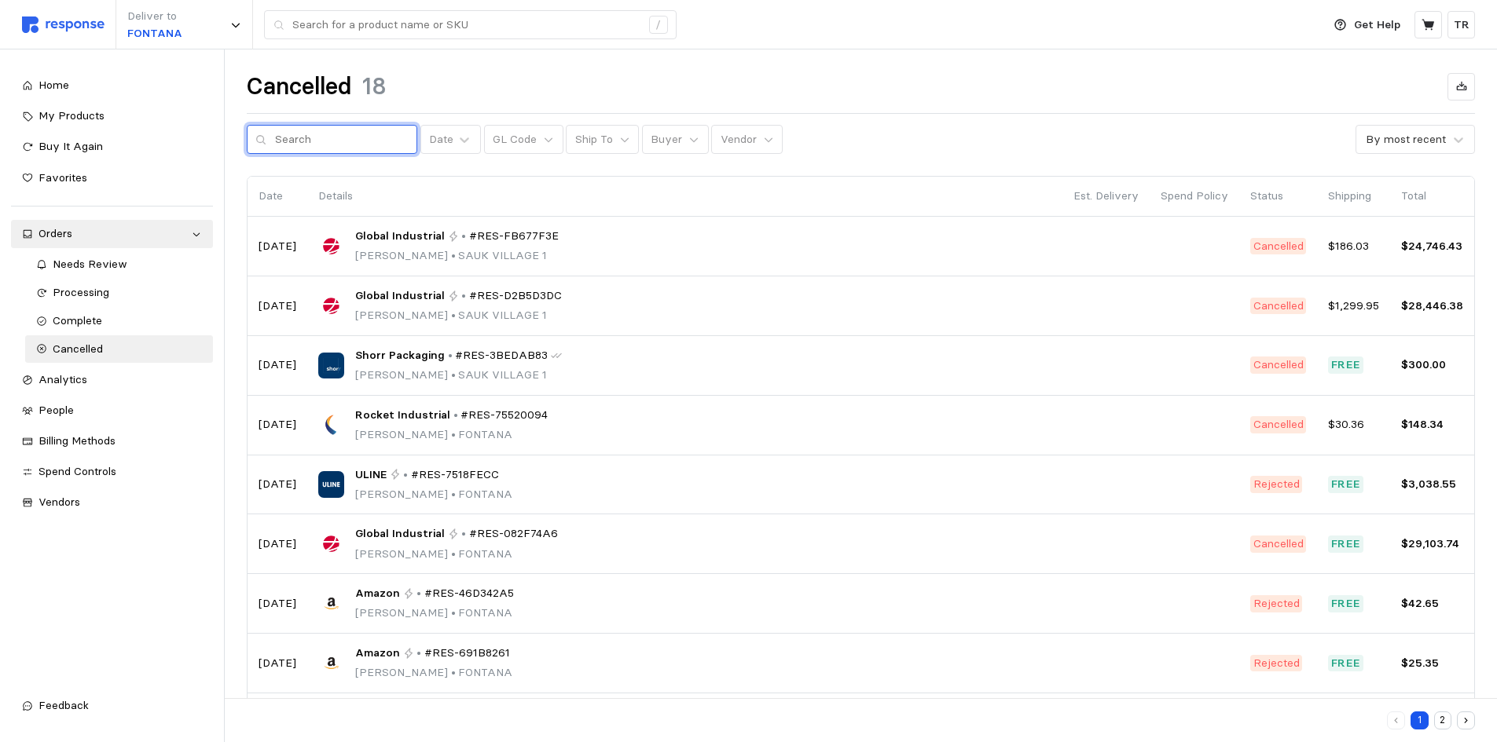
click at [316, 140] on input "text" at bounding box center [342, 140] width 134 height 28
type input "fb677f3e"
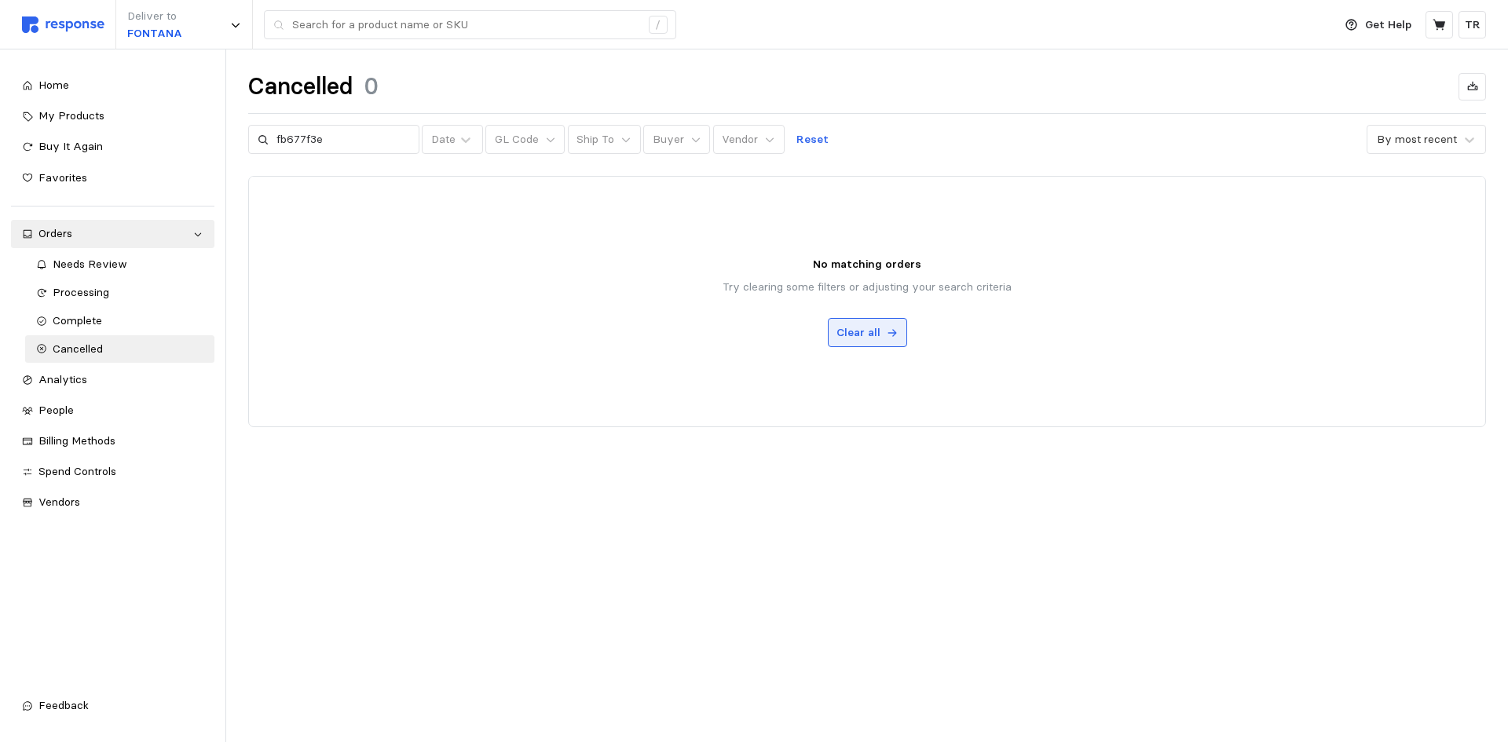
click at [867, 321] on button "Clear all" at bounding box center [867, 333] width 79 height 30
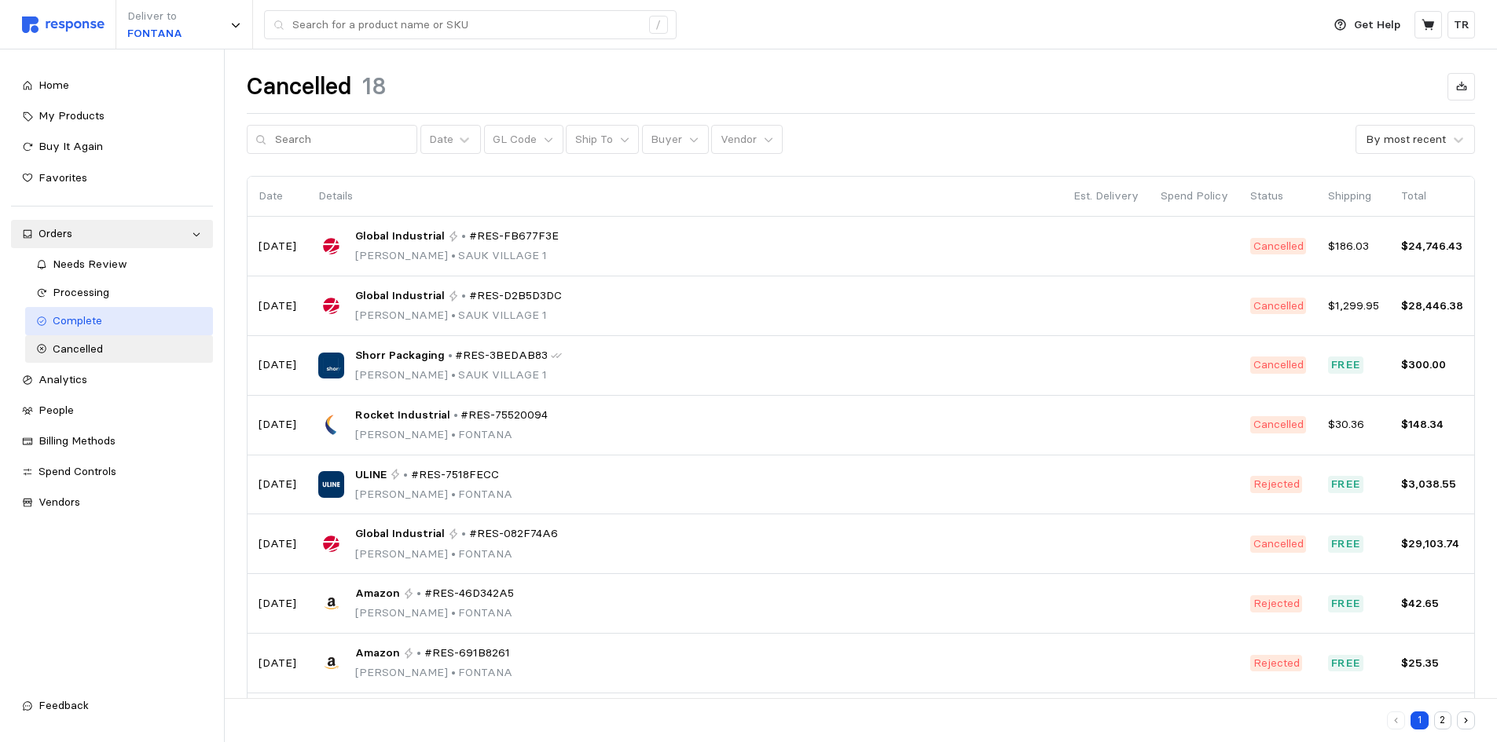
click at [116, 318] on div "Complete" at bounding box center [127, 321] width 149 height 17
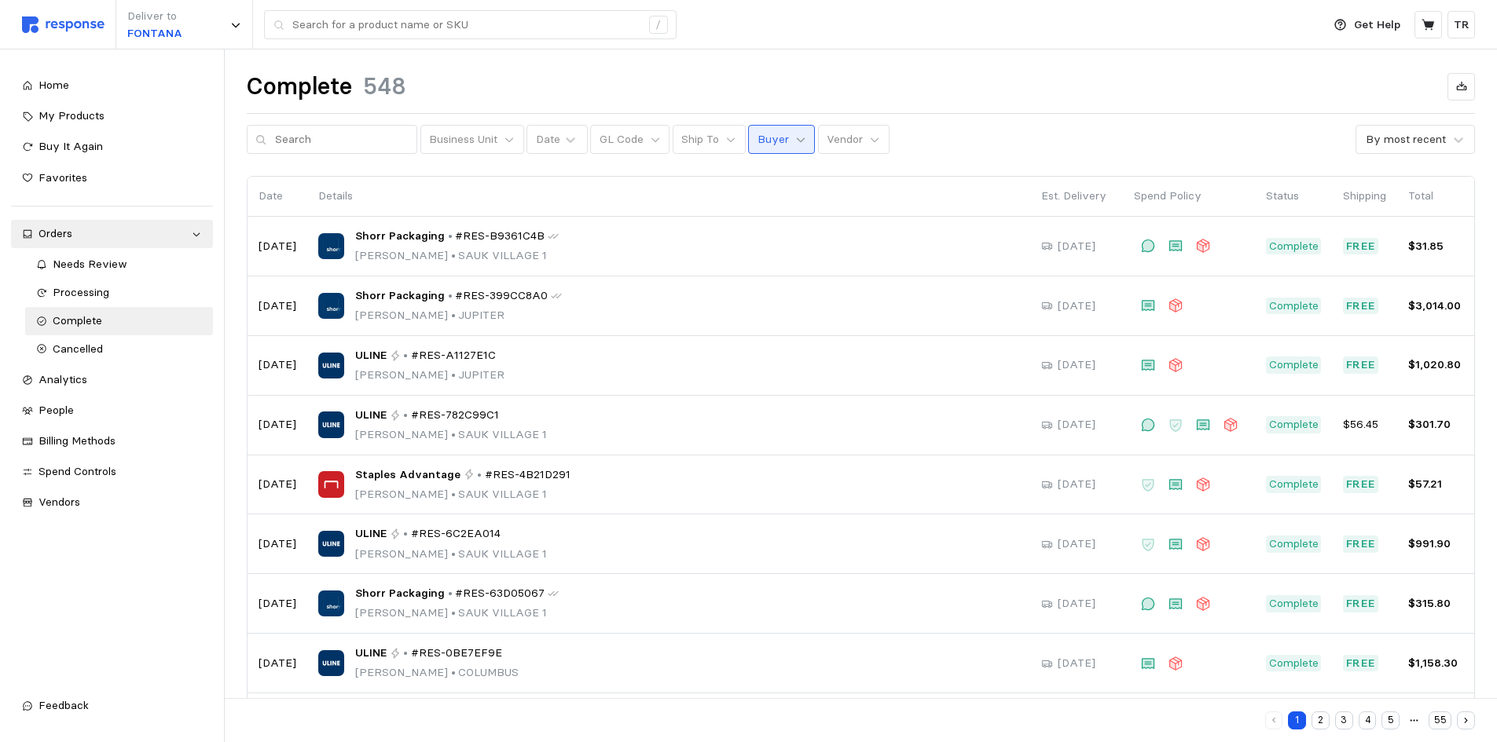
click at [795, 143] on icon at bounding box center [800, 139] width 11 height 11
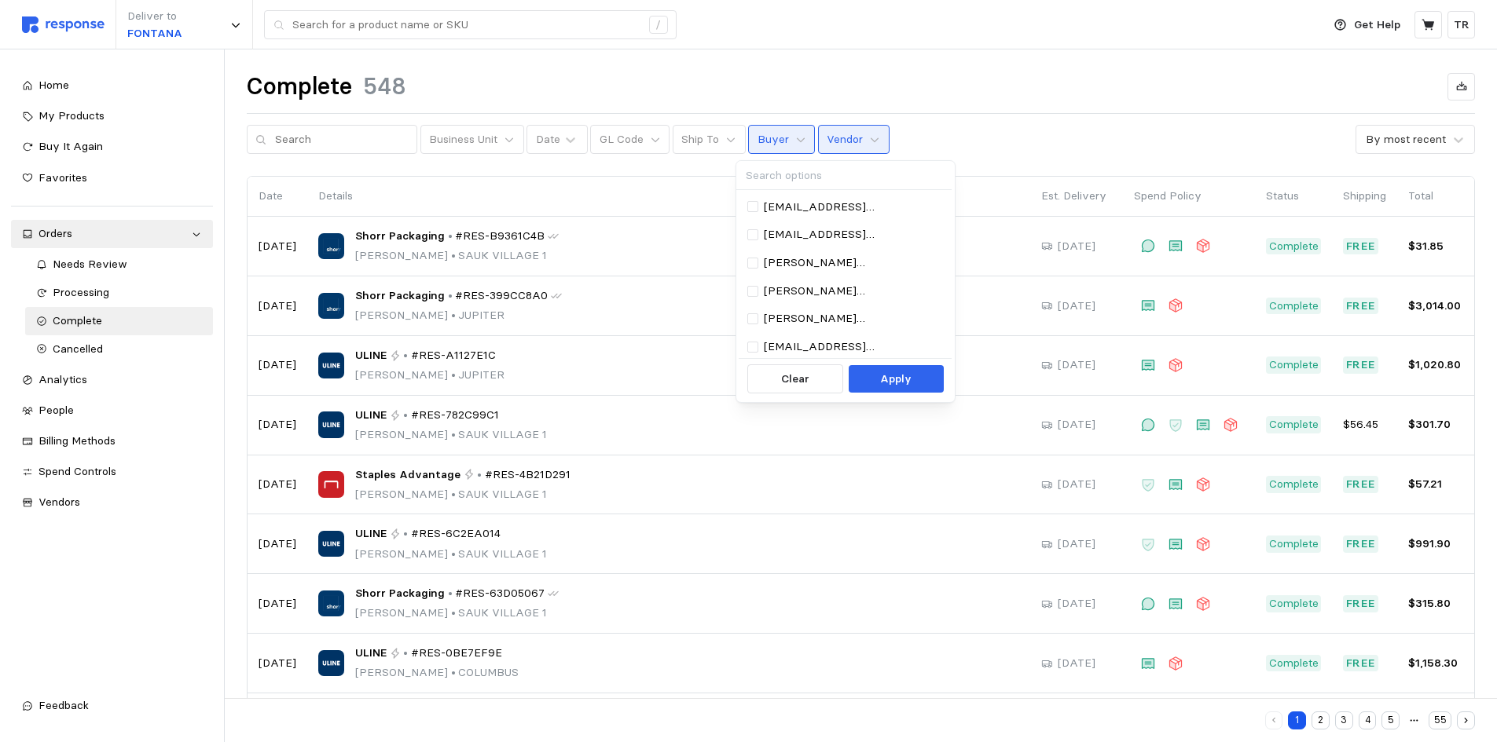
click at [851, 145] on button "Vendor" at bounding box center [853, 140] width 71 height 30
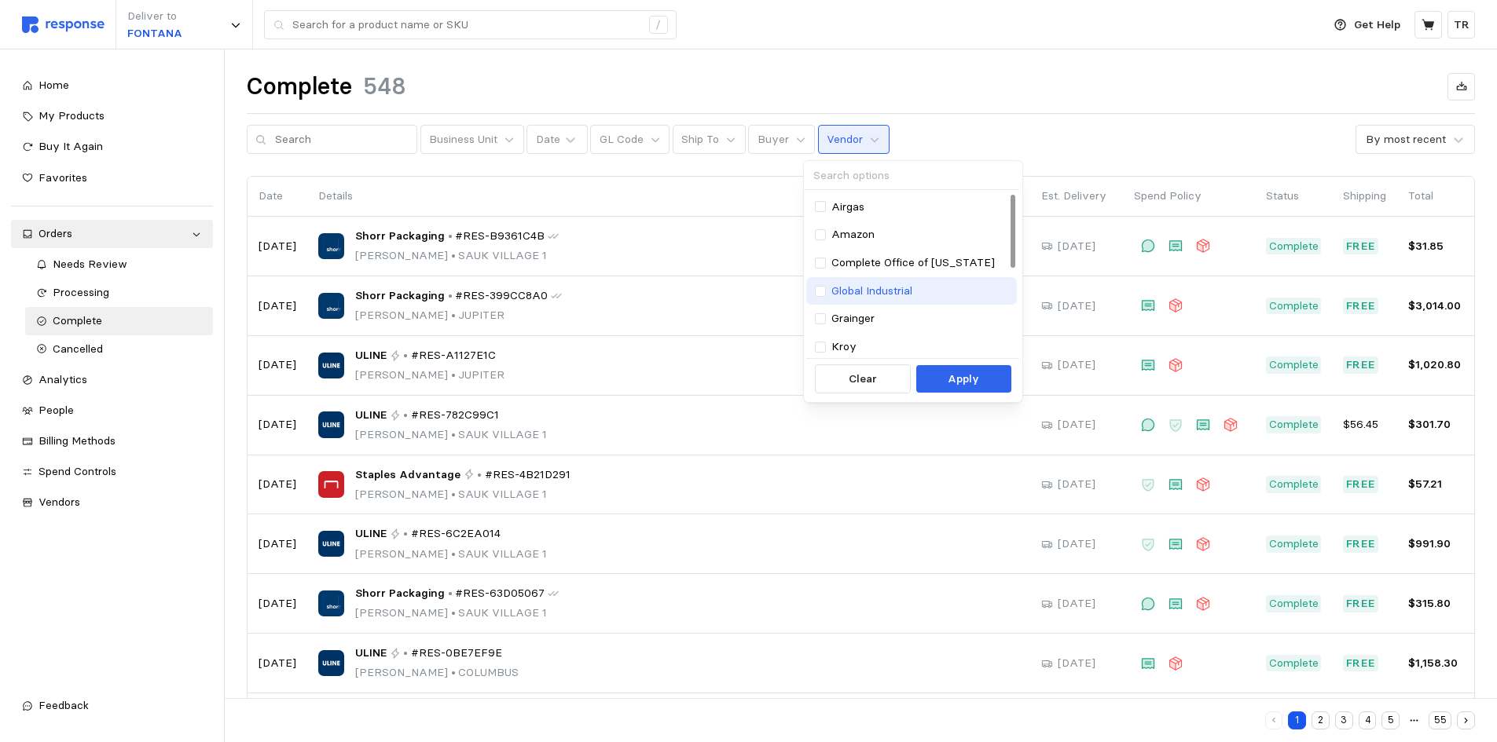
click at [878, 292] on p "Global Industrial" at bounding box center [871, 291] width 81 height 17
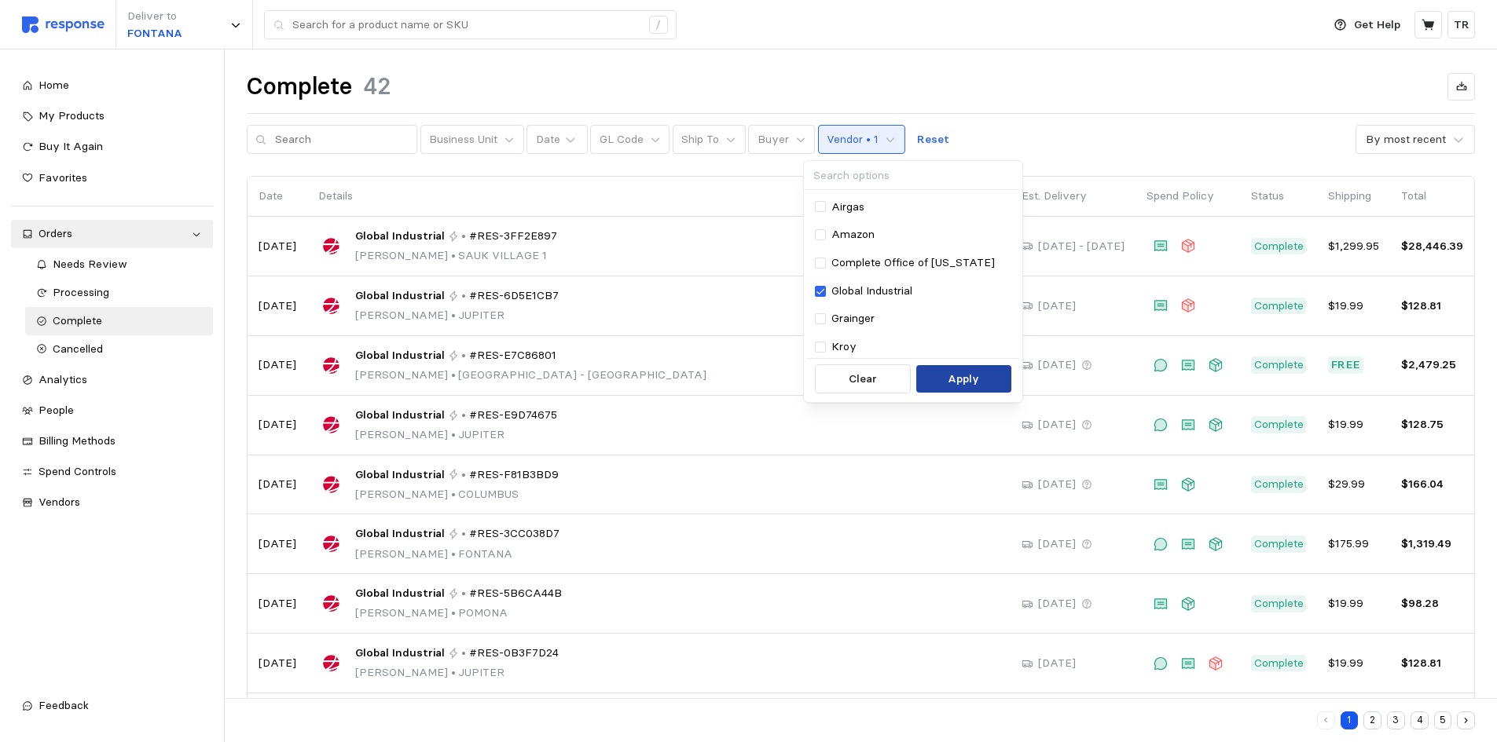
click at [974, 365] on button "Apply" at bounding box center [963, 379] width 95 height 28
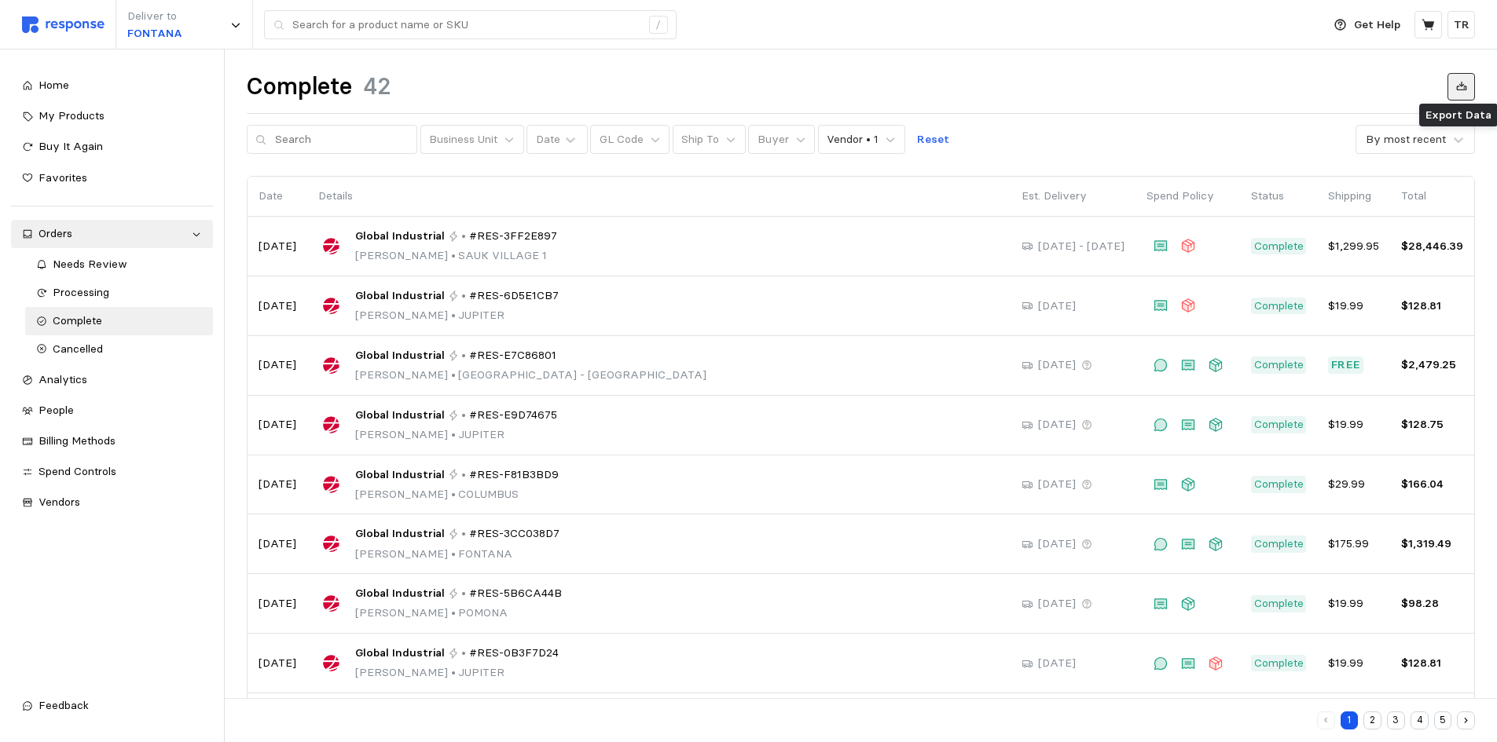
click at [1461, 82] on icon at bounding box center [1461, 86] width 10 height 9
click at [885, 137] on icon at bounding box center [890, 139] width 11 height 11
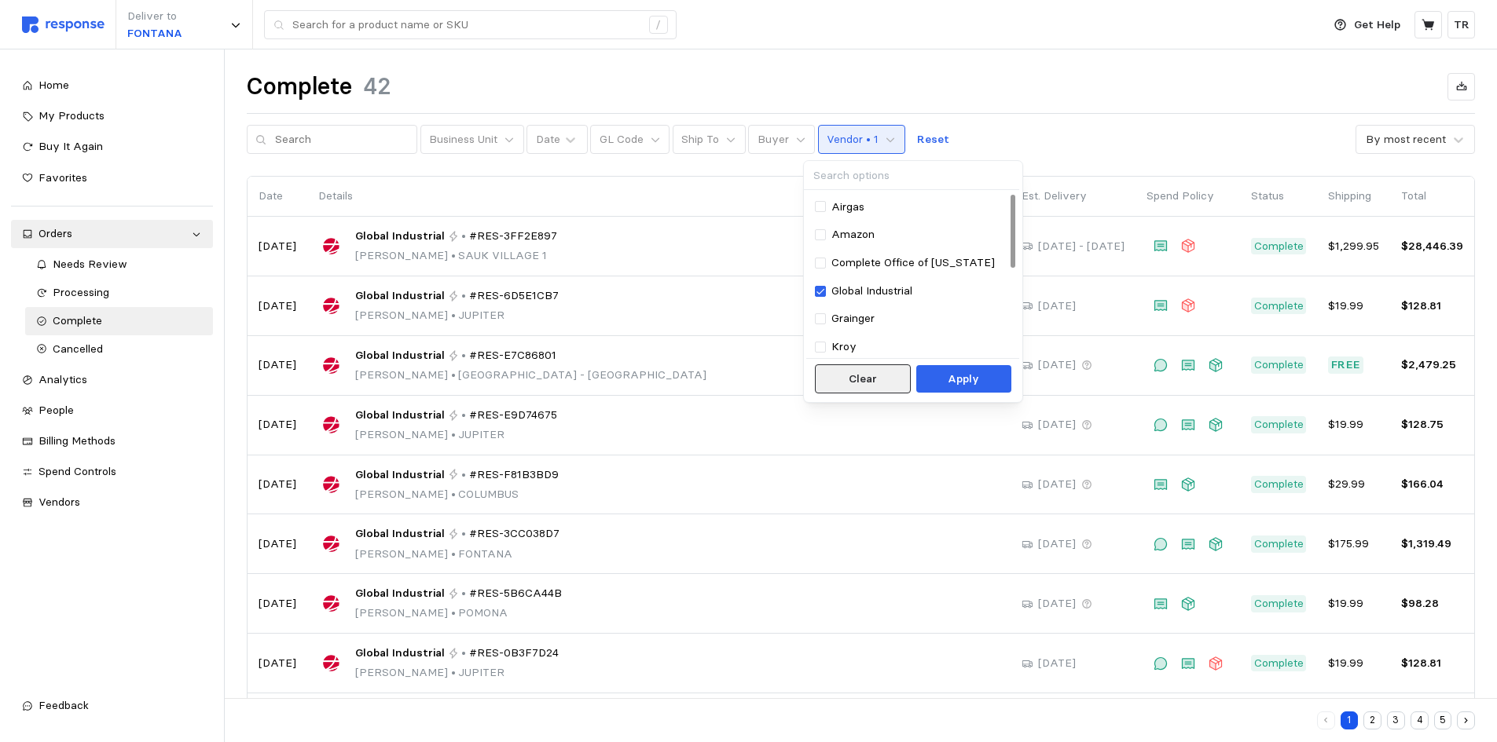
click at [865, 371] on p "Clear" at bounding box center [863, 379] width 28 height 17
